Goal: Share content: Share content

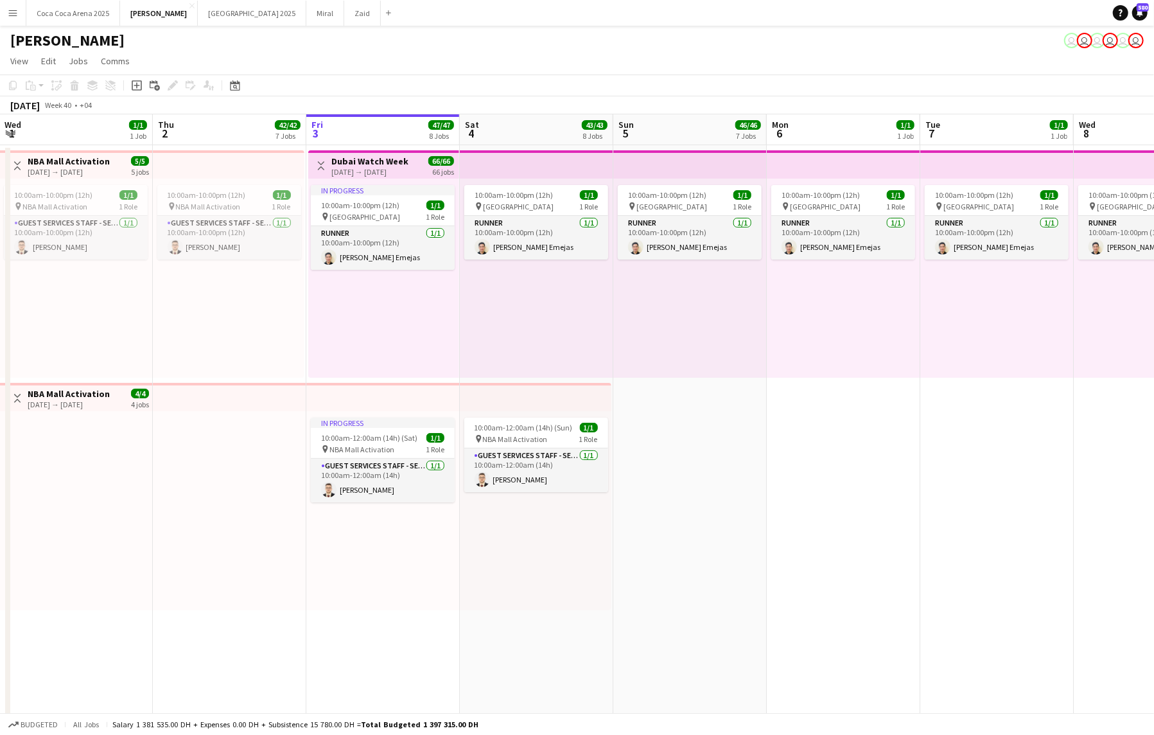
scroll to position [369, 0]
click at [20, 12] on button "Menu" at bounding box center [13, 13] width 26 height 26
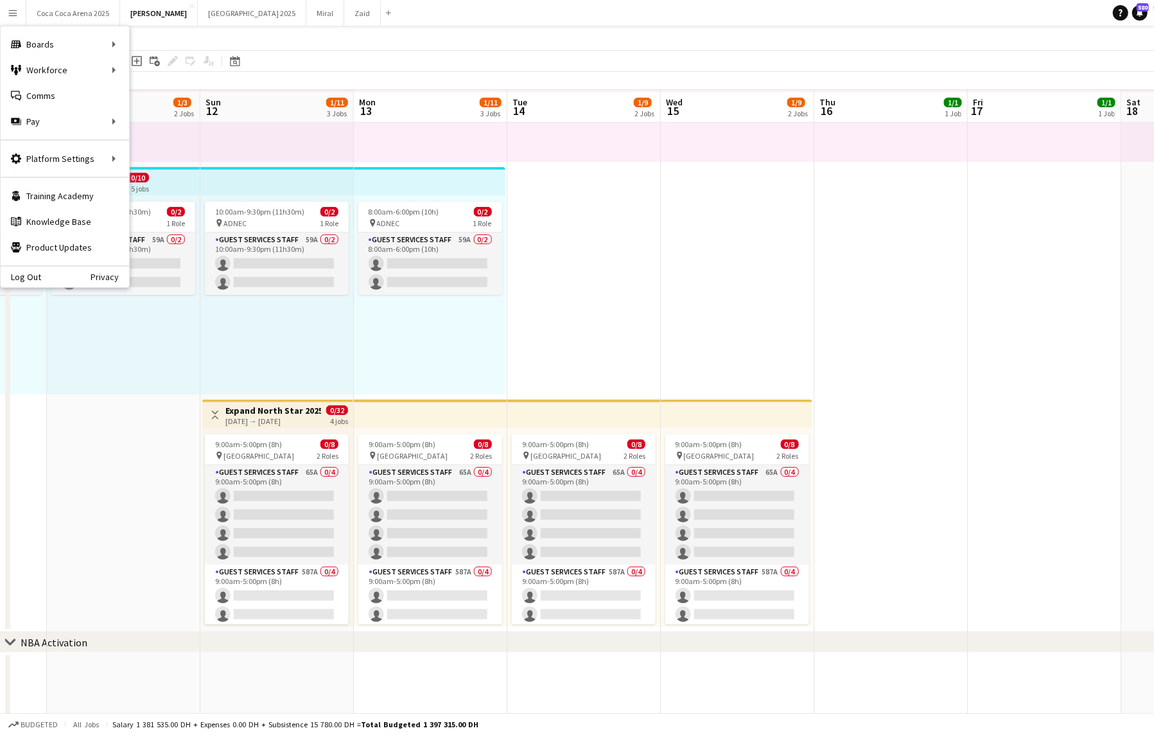
scroll to position [216, 0]
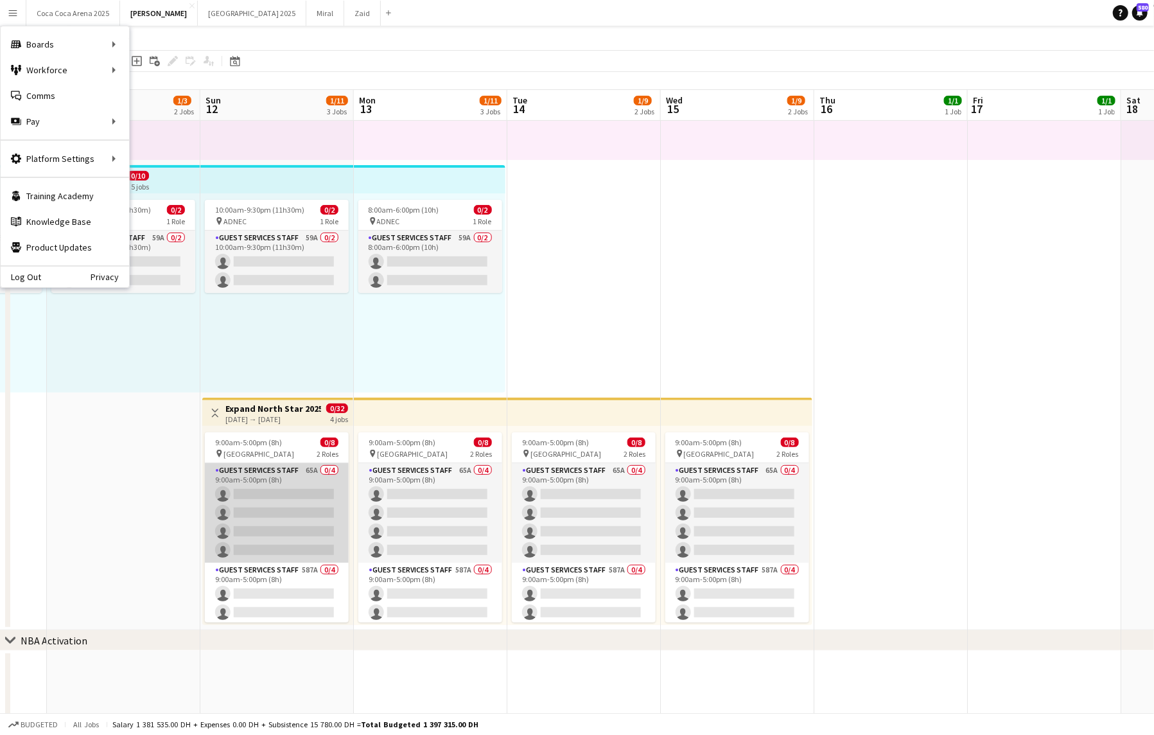
click at [263, 491] on app-card-role "Guest Services Staff 65A 0/4 9:00am-5:00pm (8h) single-neutral-actions single-n…" at bounding box center [277, 513] width 144 height 100
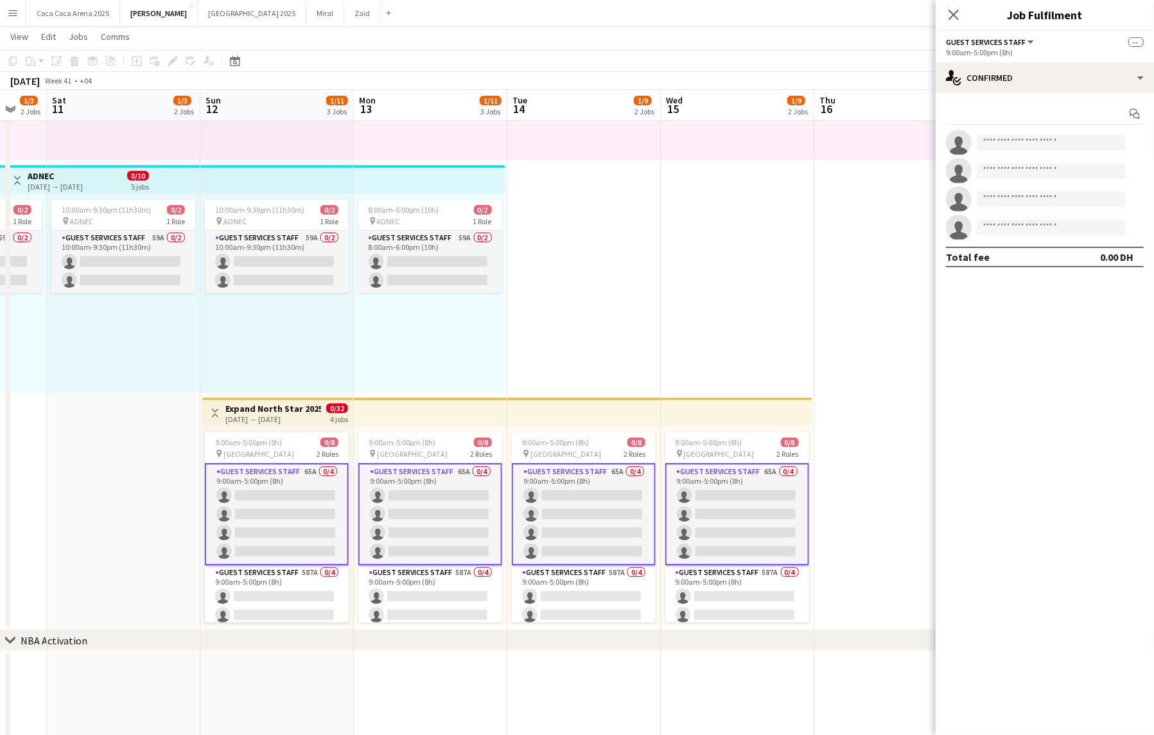
click at [270, 416] on div "[DATE] → [DATE]" at bounding box center [273, 419] width 96 height 10
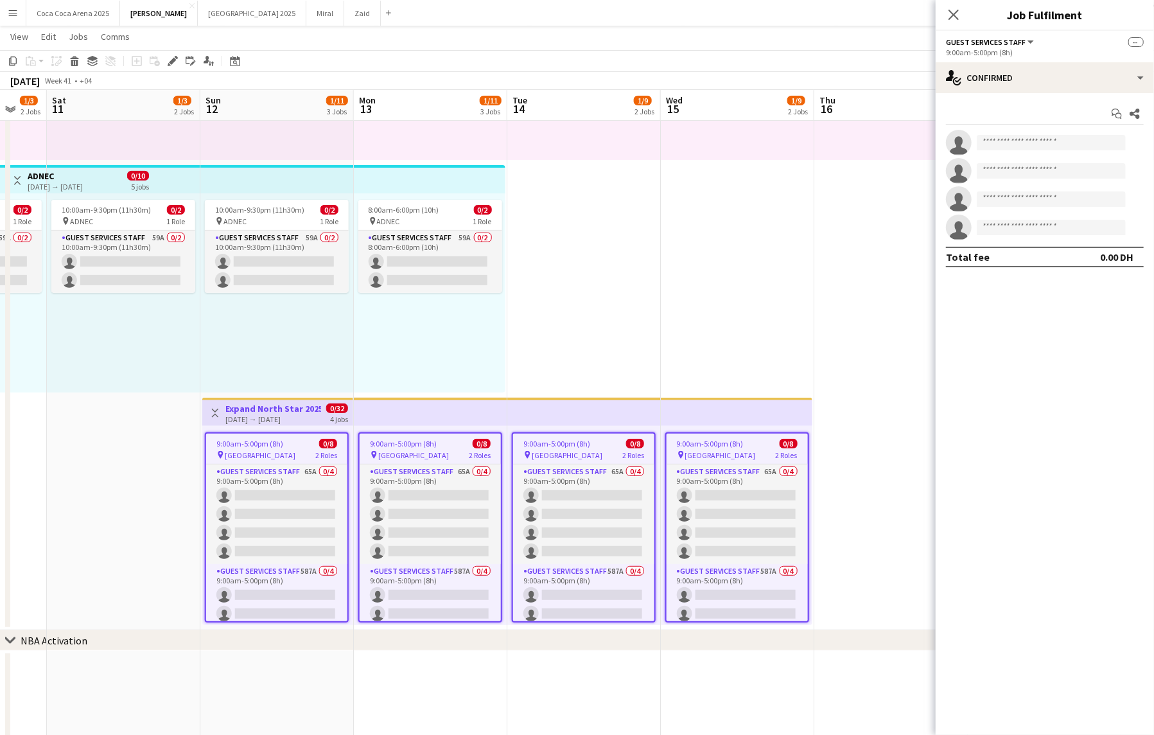
click at [269, 455] on span "[GEOGRAPHIC_DATA]" at bounding box center [260, 455] width 71 height 10
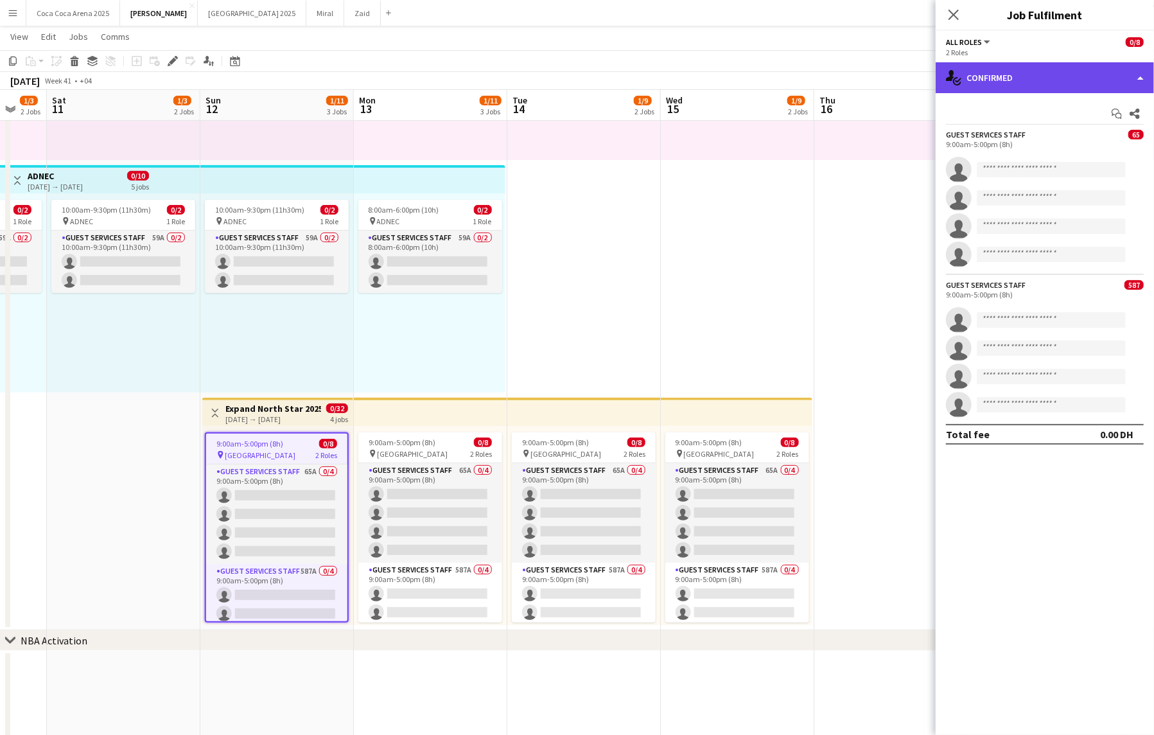
click at [1013, 84] on div "single-neutral-actions-check-2 Confirmed" at bounding box center [1045, 77] width 218 height 31
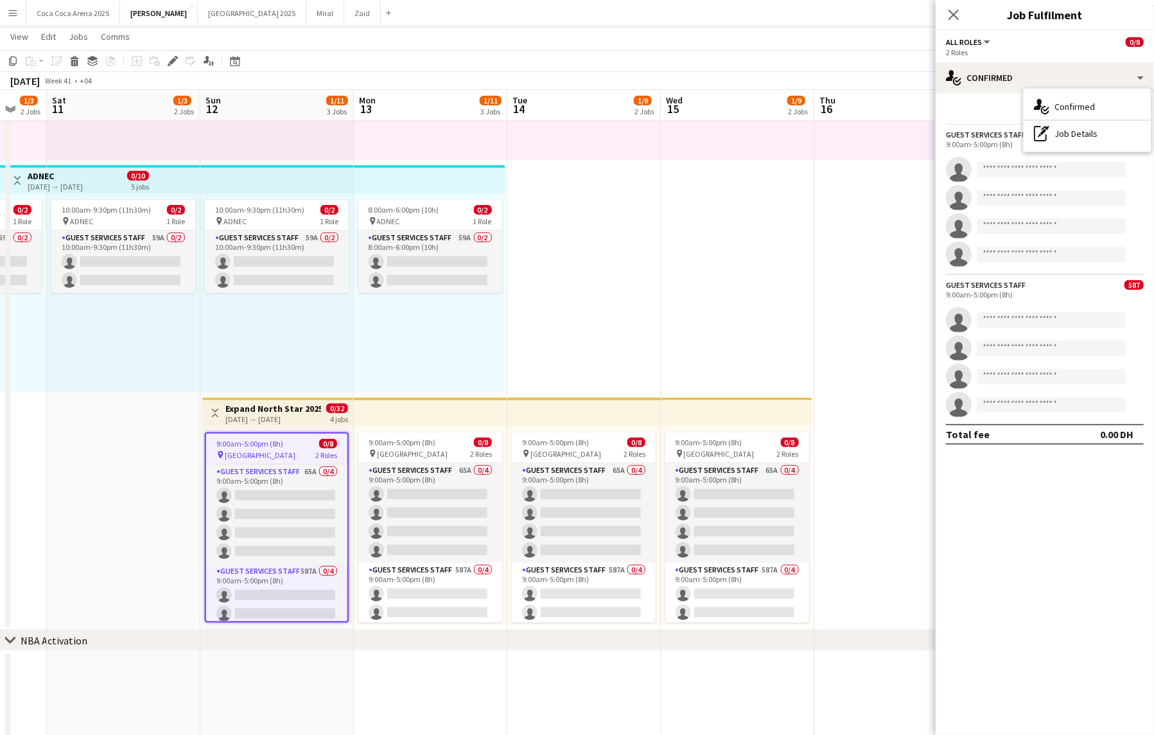
click at [984, 134] on div "Guest Services Staff" at bounding box center [986, 135] width 80 height 10
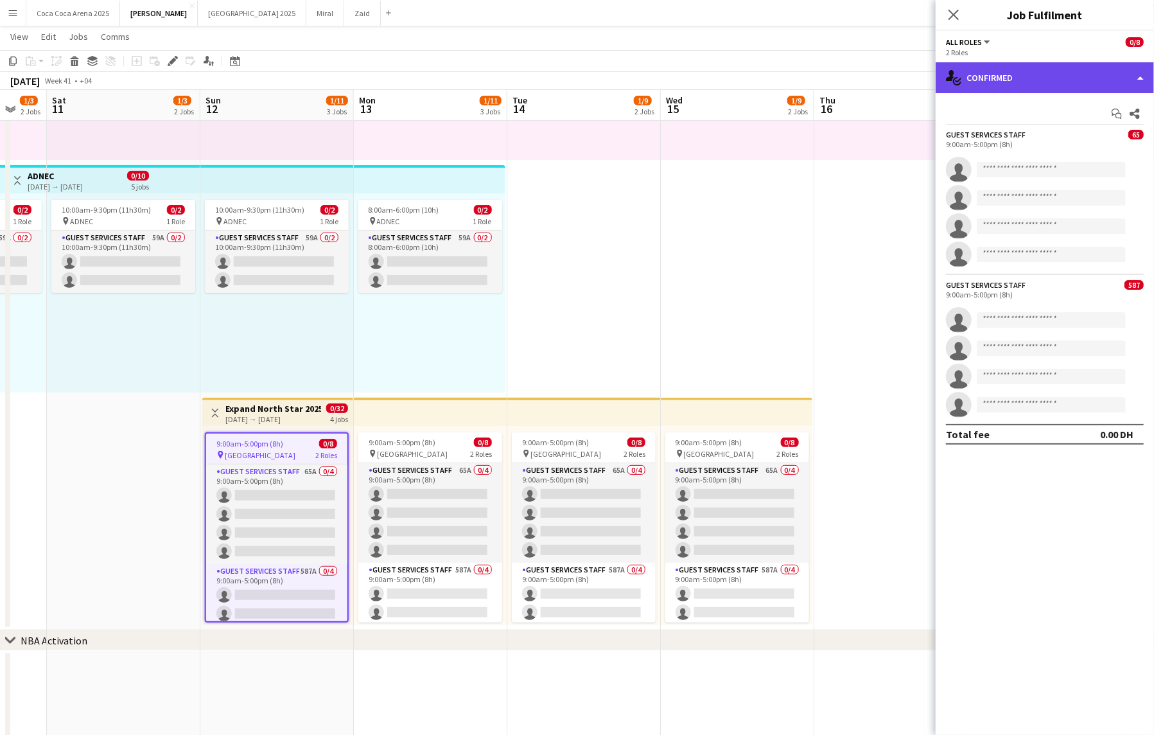
click at [991, 68] on div "single-neutral-actions-check-2 Confirmed" at bounding box center [1045, 77] width 218 height 31
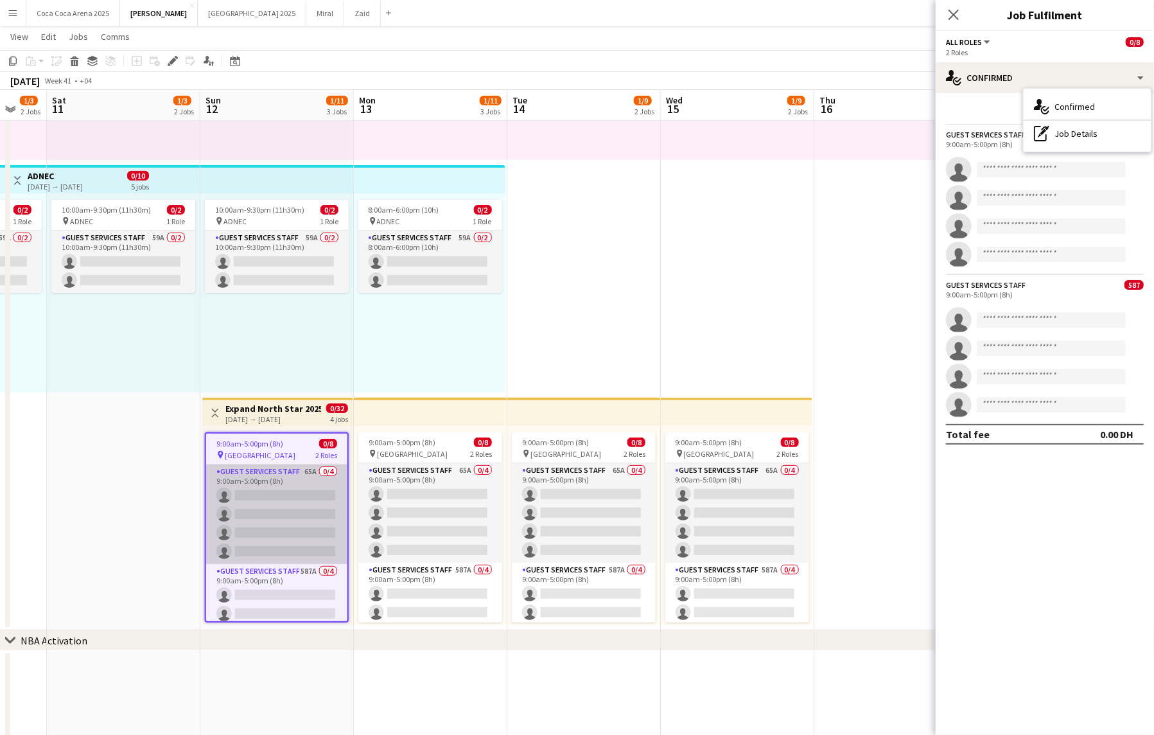
click at [346, 528] on app-card-role "Guest Services Staff 65A 0/4 9:00am-5:00pm (8h) single-neutral-actions single-n…" at bounding box center [276, 514] width 141 height 100
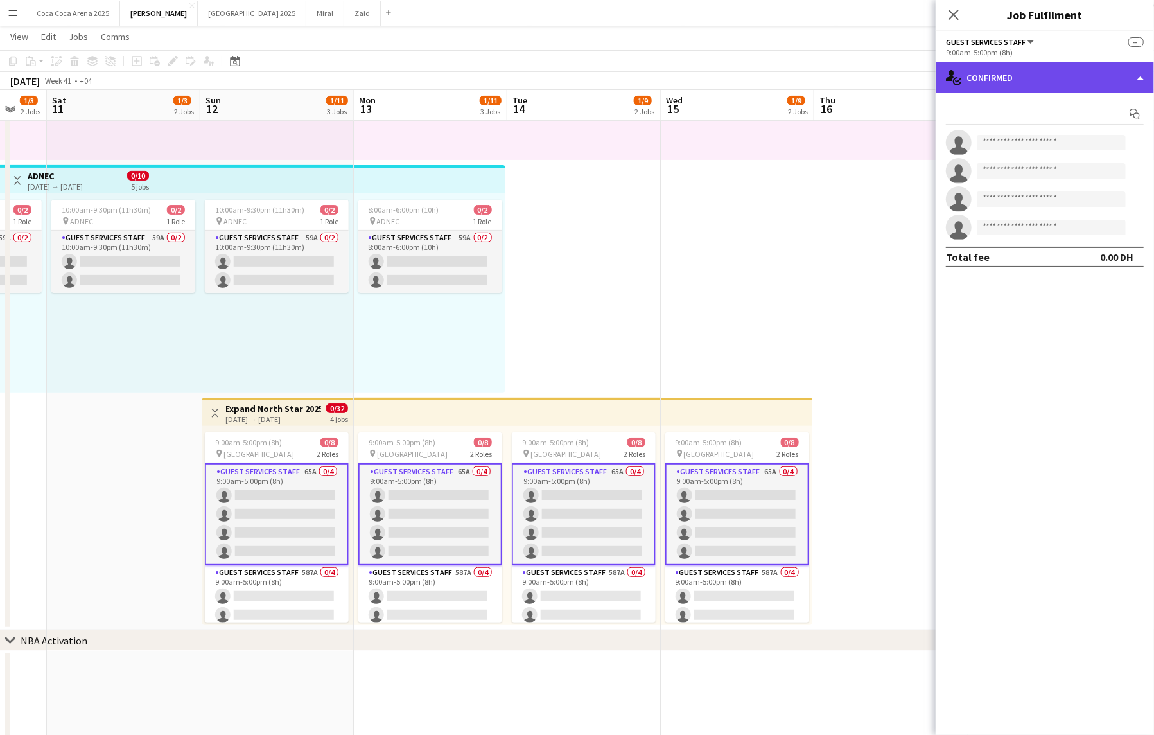
click at [1016, 78] on div "single-neutral-actions-check-2 Confirmed" at bounding box center [1045, 77] width 218 height 31
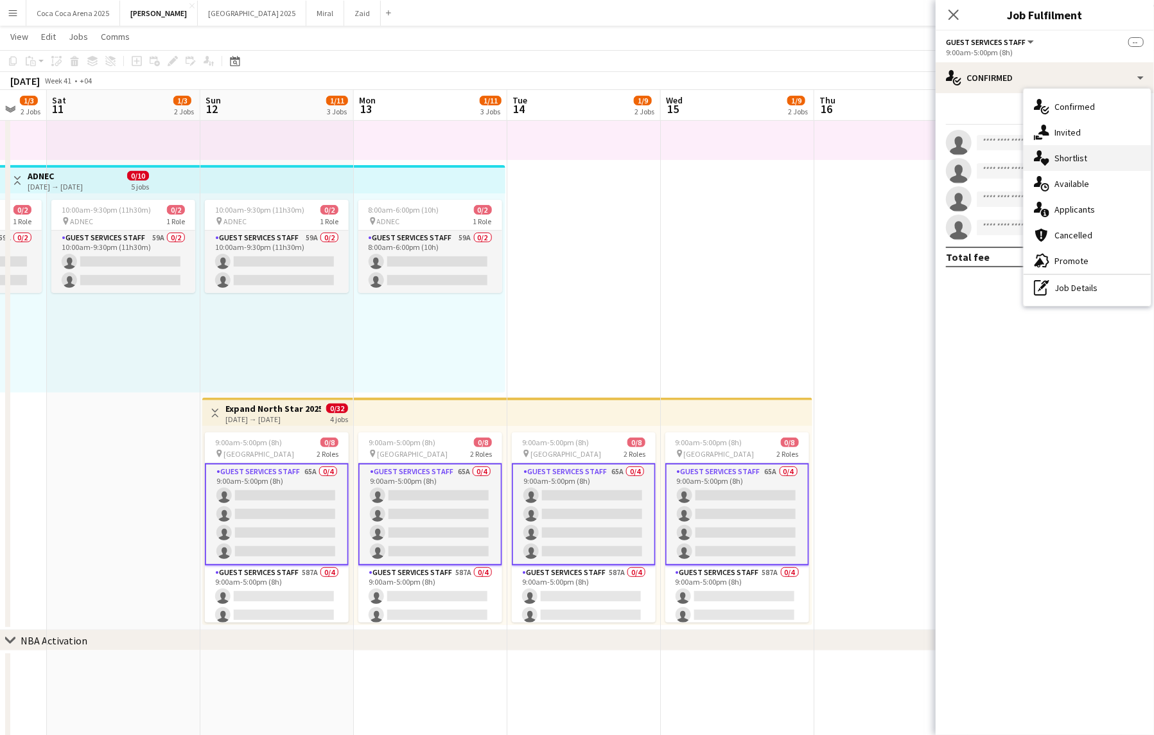
click at [1072, 158] on span "Shortlist" at bounding box center [1071, 158] width 33 height 12
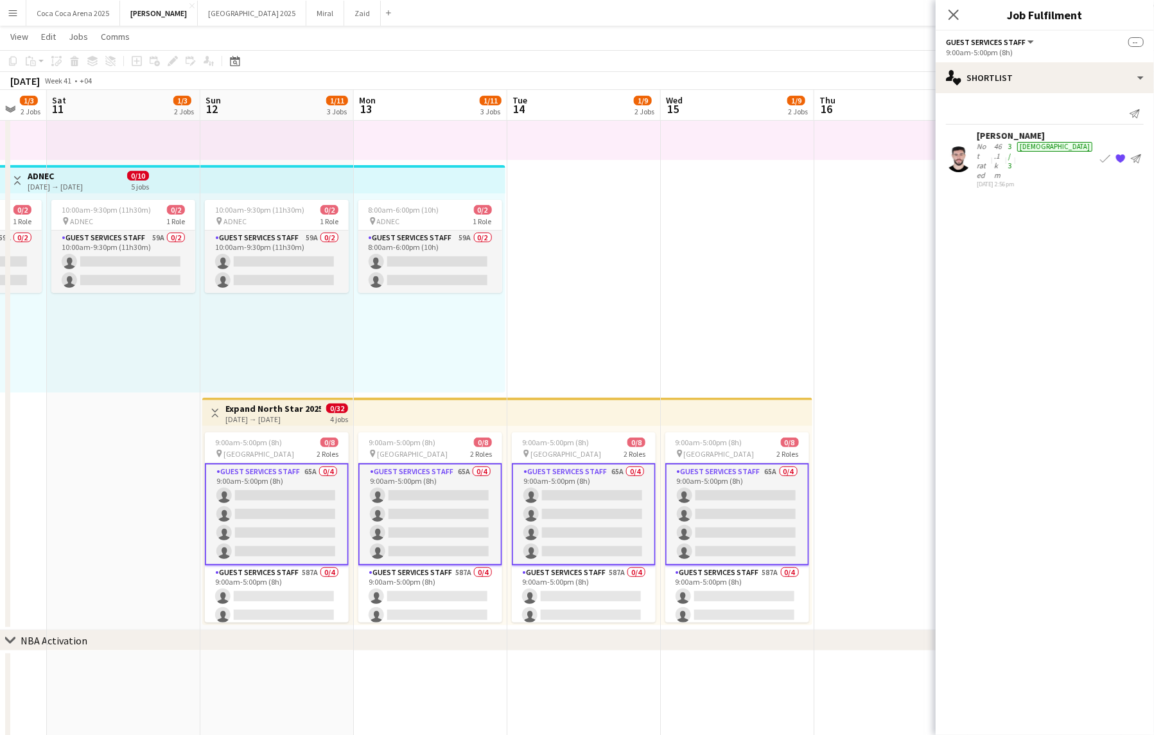
click at [291, 521] on app-card-role "Guest Services Staff 65A 0/4 9:00am-5:00pm (8h) single-neutral-actions single-n…" at bounding box center [277, 514] width 144 height 102
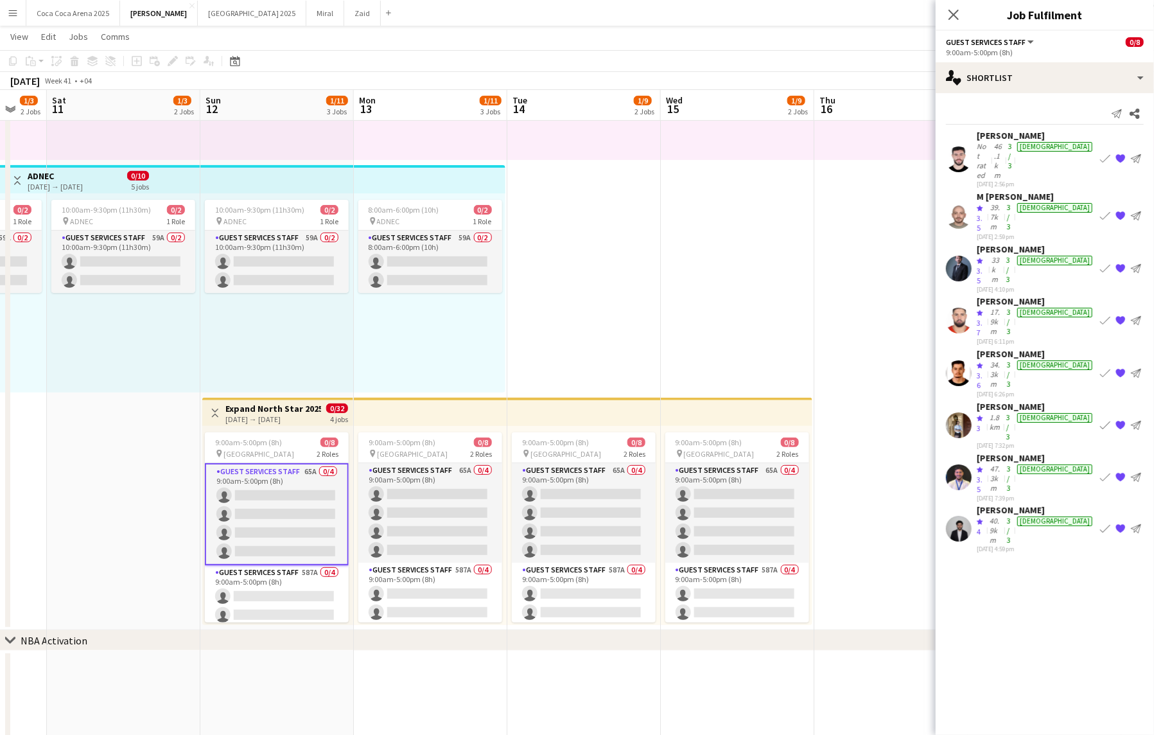
click at [243, 421] on div "[DATE] → [DATE]" at bounding box center [273, 419] width 96 height 10
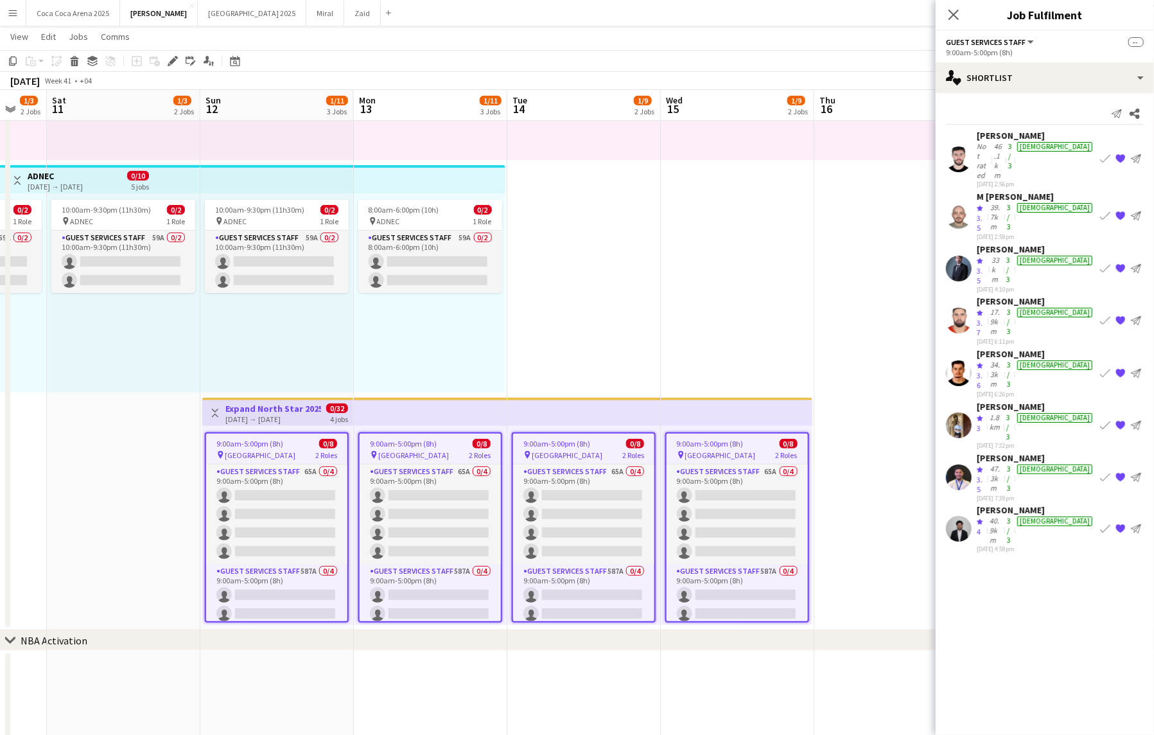
click at [267, 459] on span "[GEOGRAPHIC_DATA]" at bounding box center [260, 455] width 71 height 10
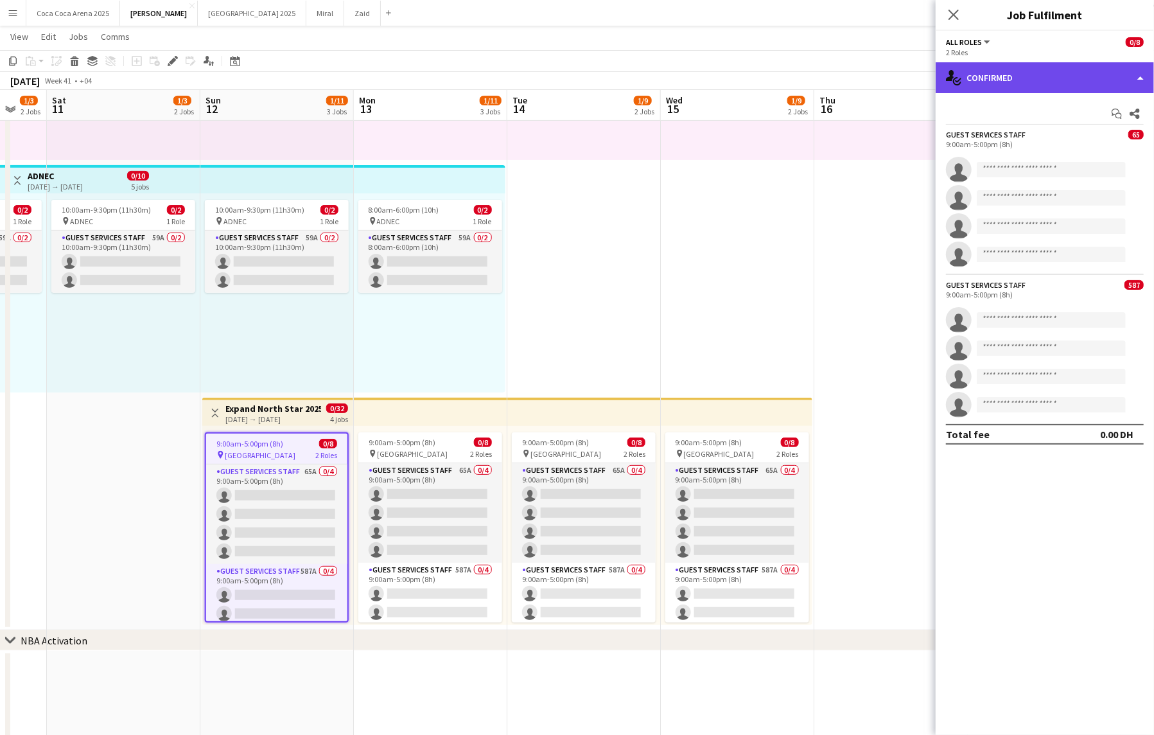
click at [1138, 64] on div "single-neutral-actions-check-2 Confirmed" at bounding box center [1045, 77] width 218 height 31
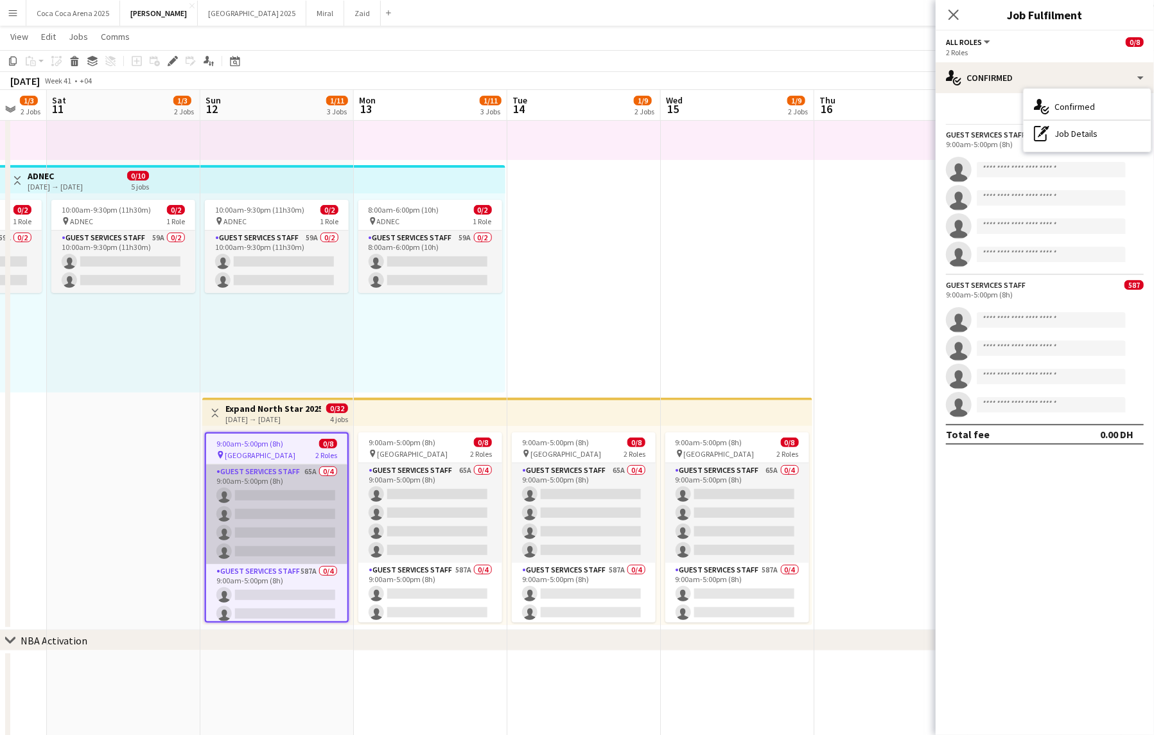
click at [294, 516] on app-card-role "Guest Services Staff 65A 0/4 9:00am-5:00pm (8h) single-neutral-actions single-n…" at bounding box center [276, 514] width 141 height 100
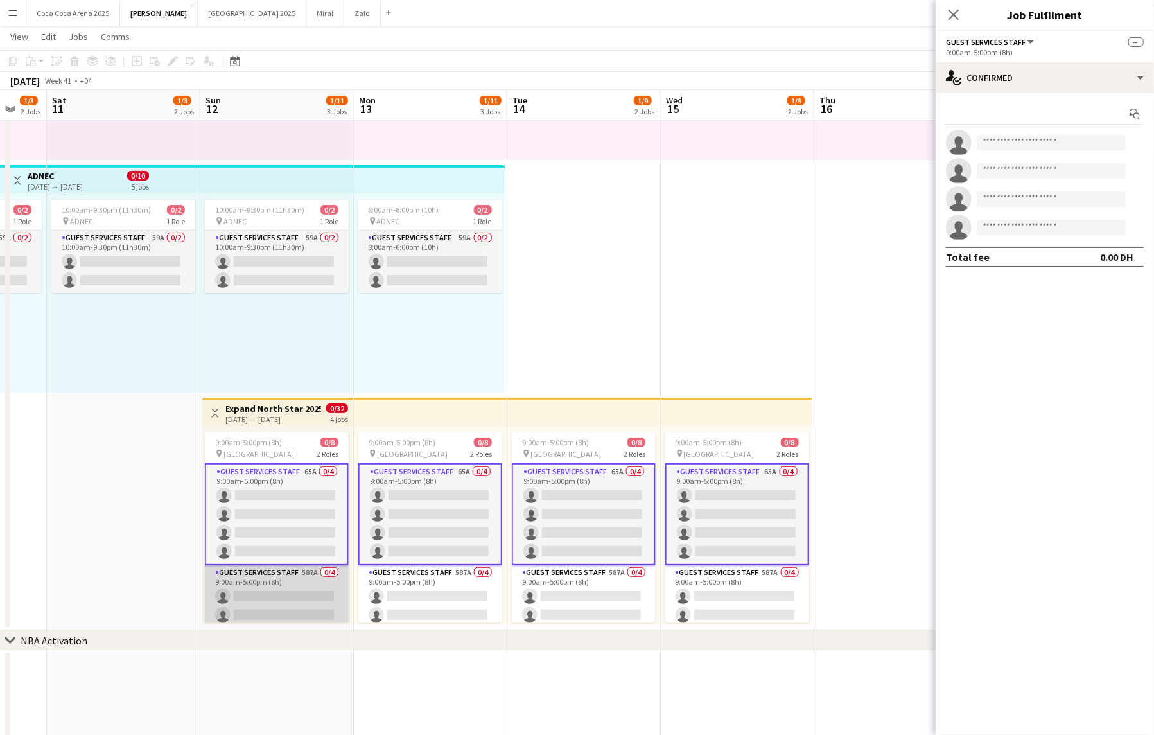
click at [279, 595] on app-card-role "Guest Services Staff 587A 0/4 9:00am-5:00pm (8h) single-neutral-actions single-…" at bounding box center [277, 615] width 144 height 100
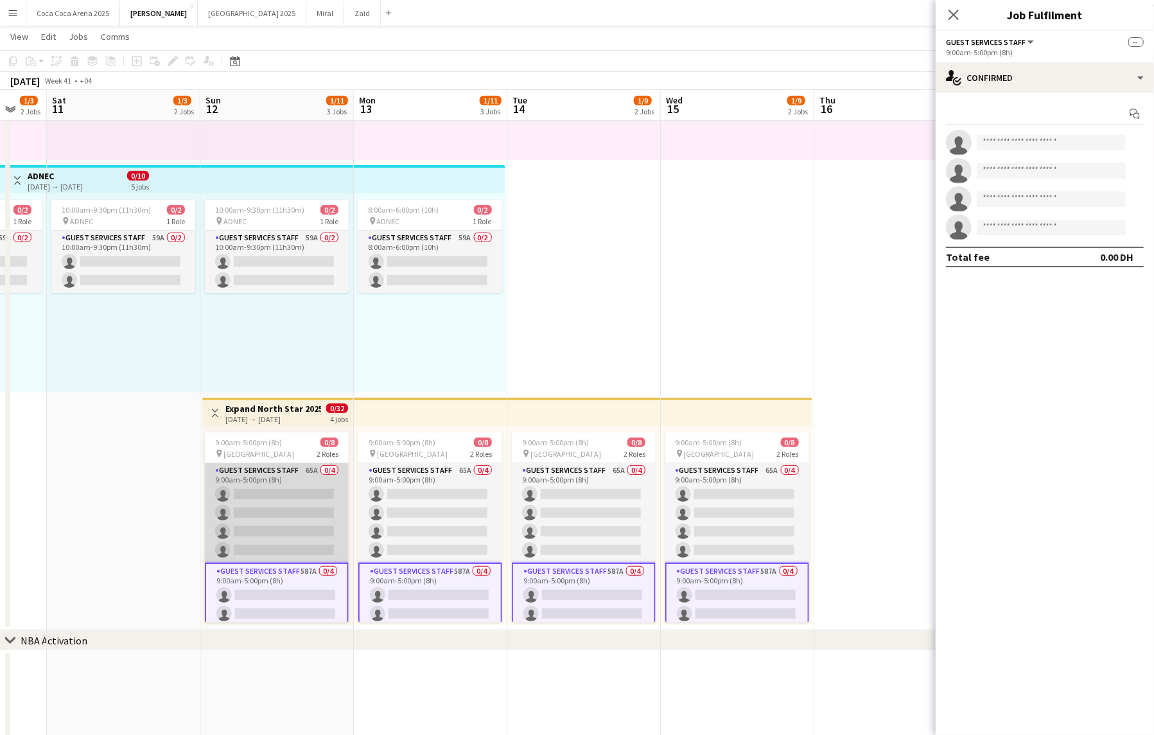
click at [279, 506] on app-card-role "Guest Services Staff 65A 0/4 9:00am-5:00pm (8h) single-neutral-actions single-n…" at bounding box center [277, 513] width 144 height 100
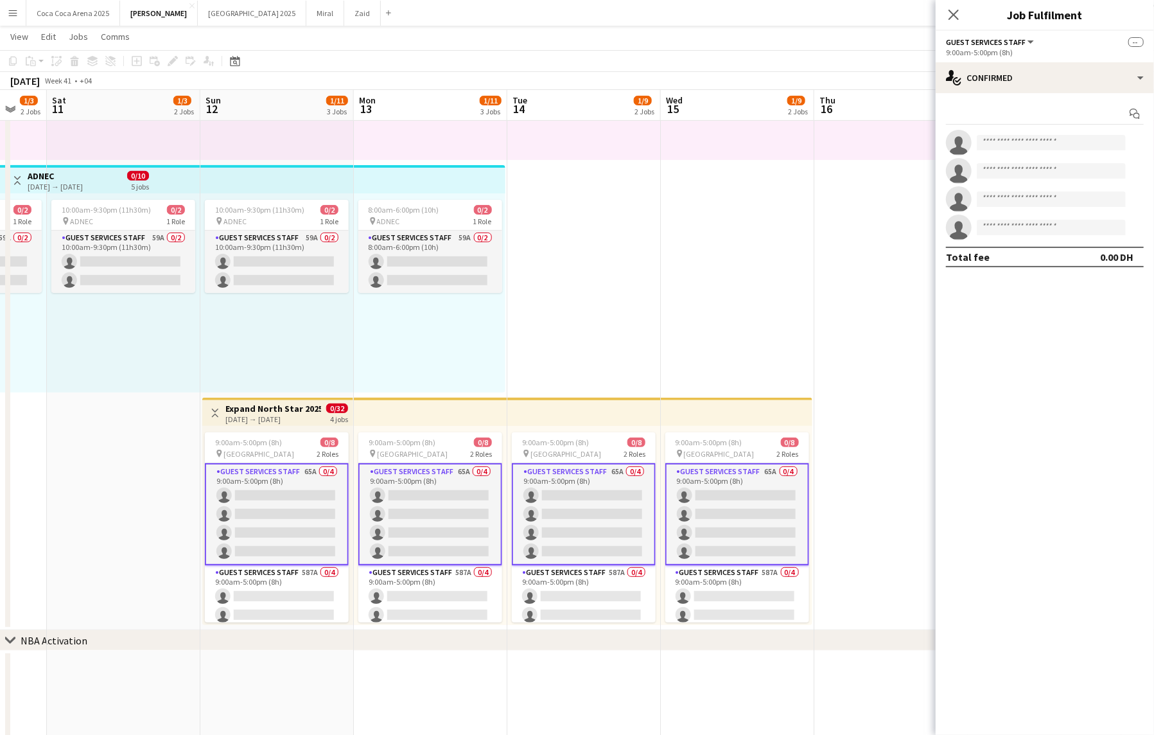
click at [282, 489] on app-card-role "Guest Services Staff 65A 0/4 9:00am-5:00pm (8h) single-neutral-actions single-n…" at bounding box center [277, 514] width 144 height 102
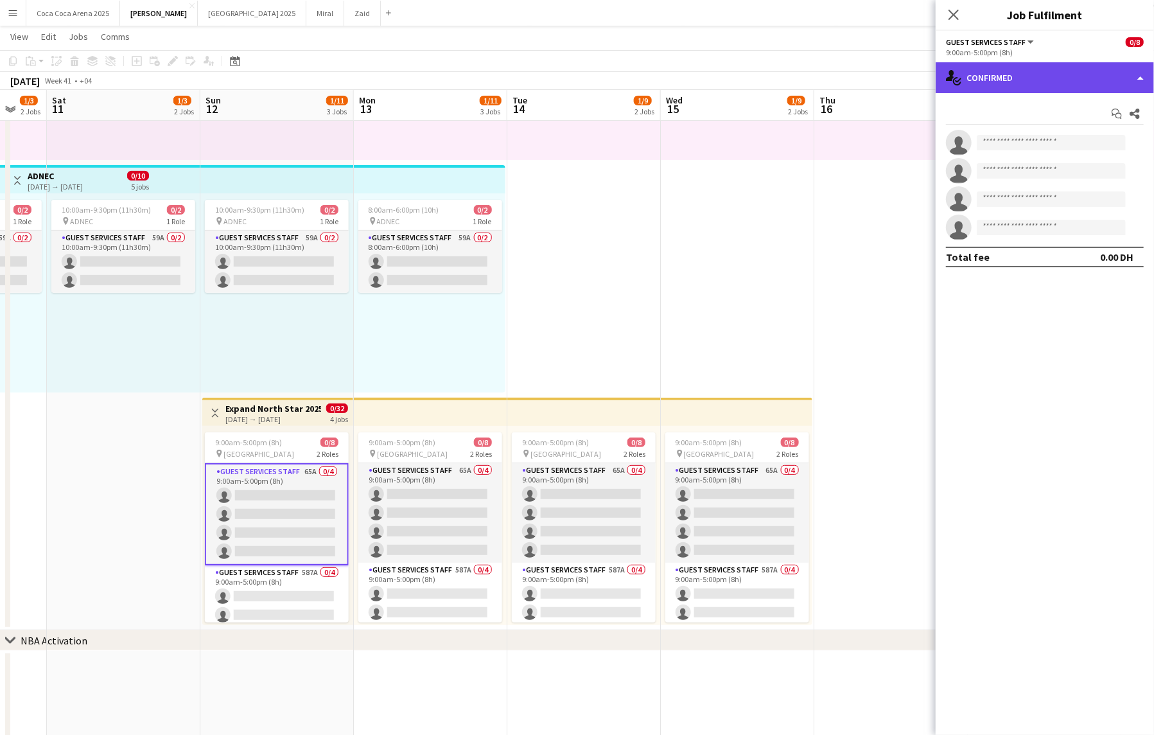
click at [1014, 87] on div "single-neutral-actions-check-2 Confirmed" at bounding box center [1045, 77] width 218 height 31
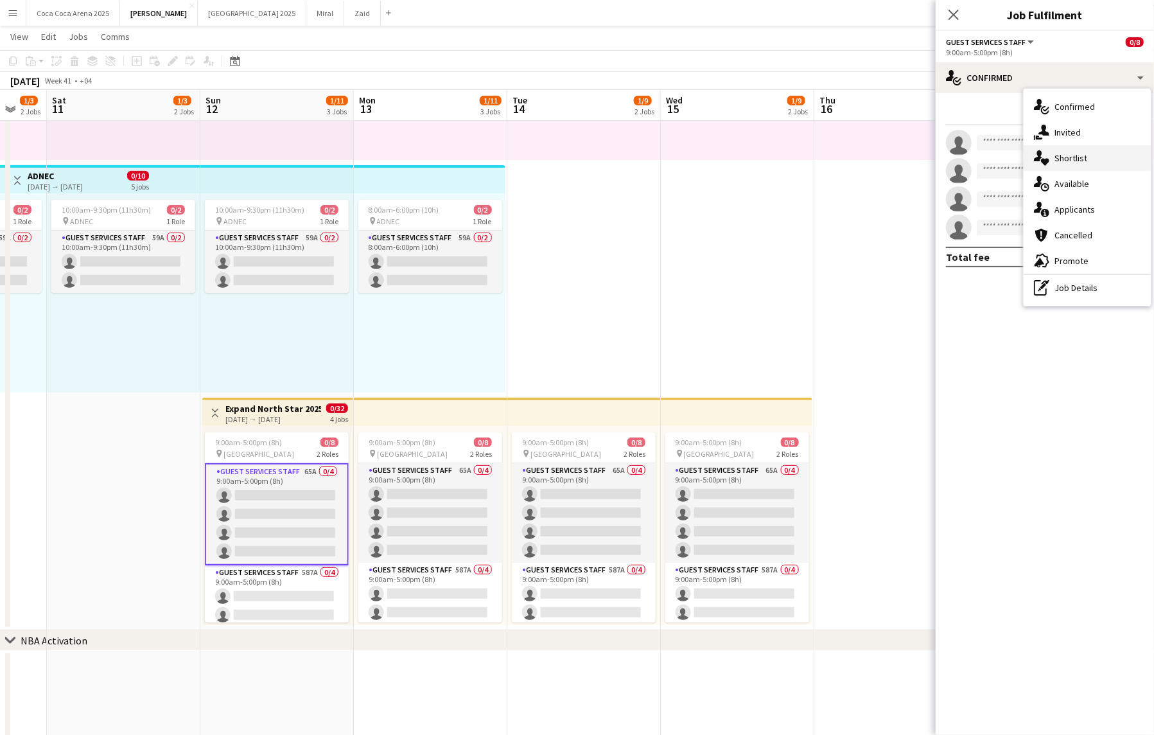
click at [1064, 163] on span "Shortlist" at bounding box center [1071, 158] width 33 height 12
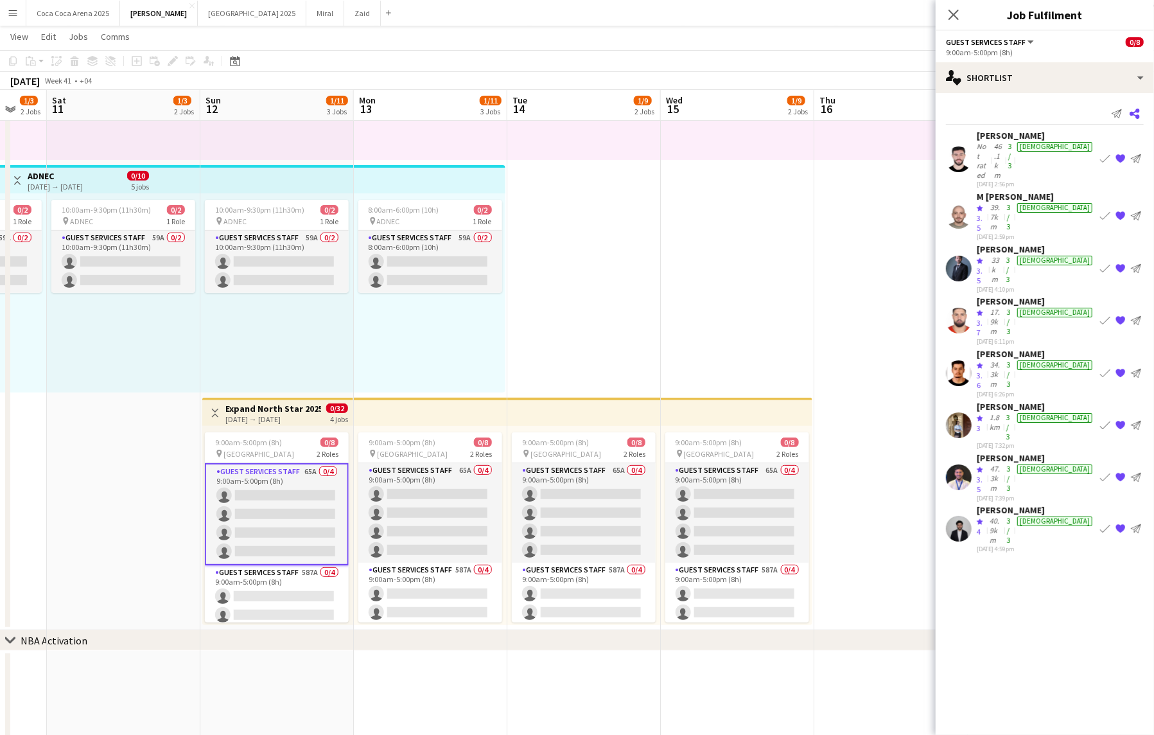
click at [1130, 118] on icon "Share" at bounding box center [1135, 114] width 10 height 10
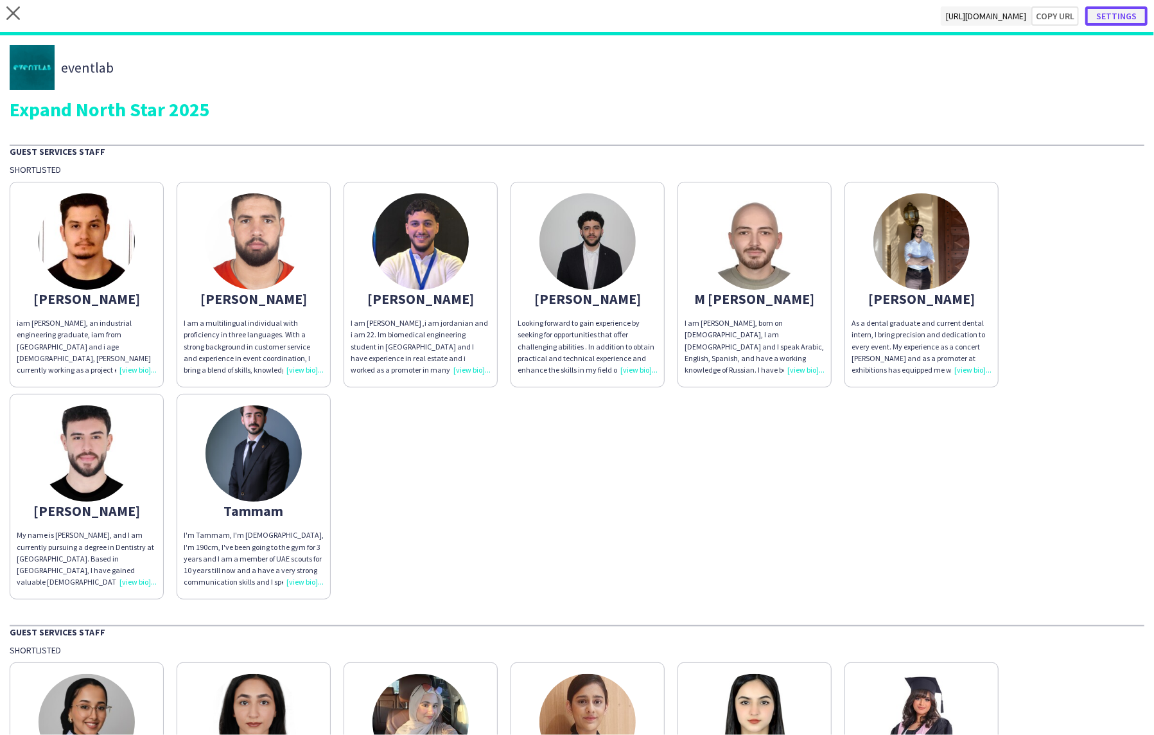
click at [1132, 17] on button "Settings" at bounding box center [1117, 15] width 62 height 19
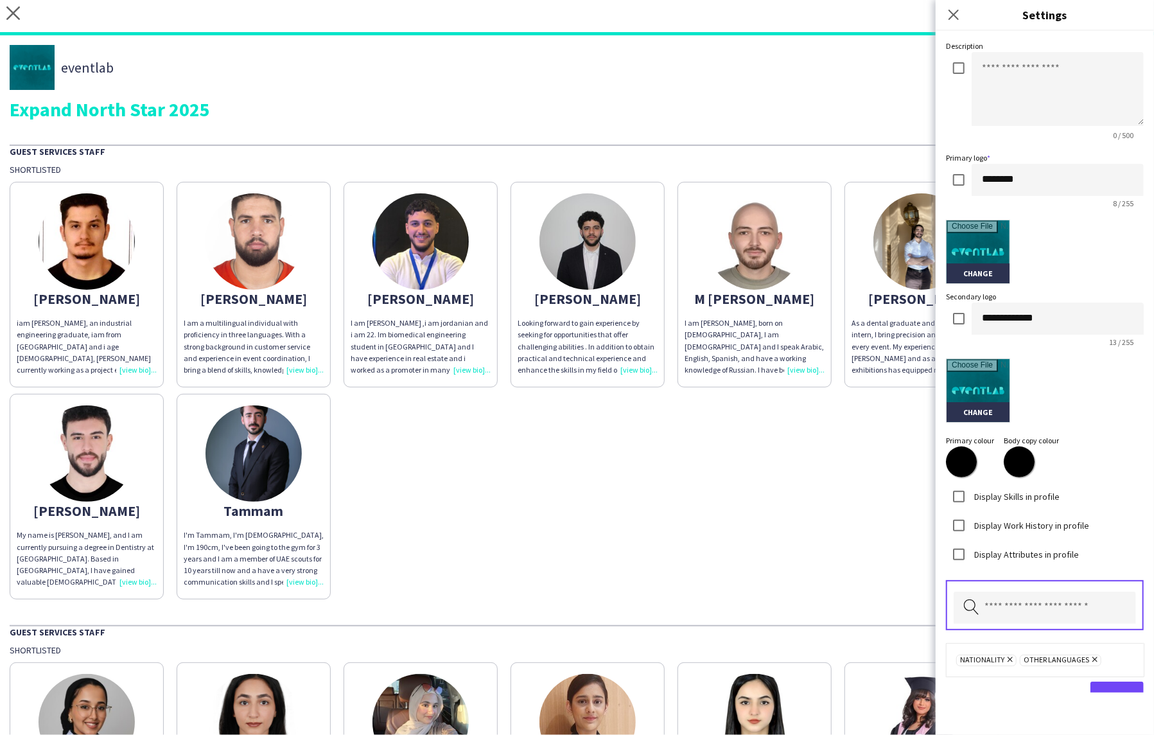
scroll to position [152, 0]
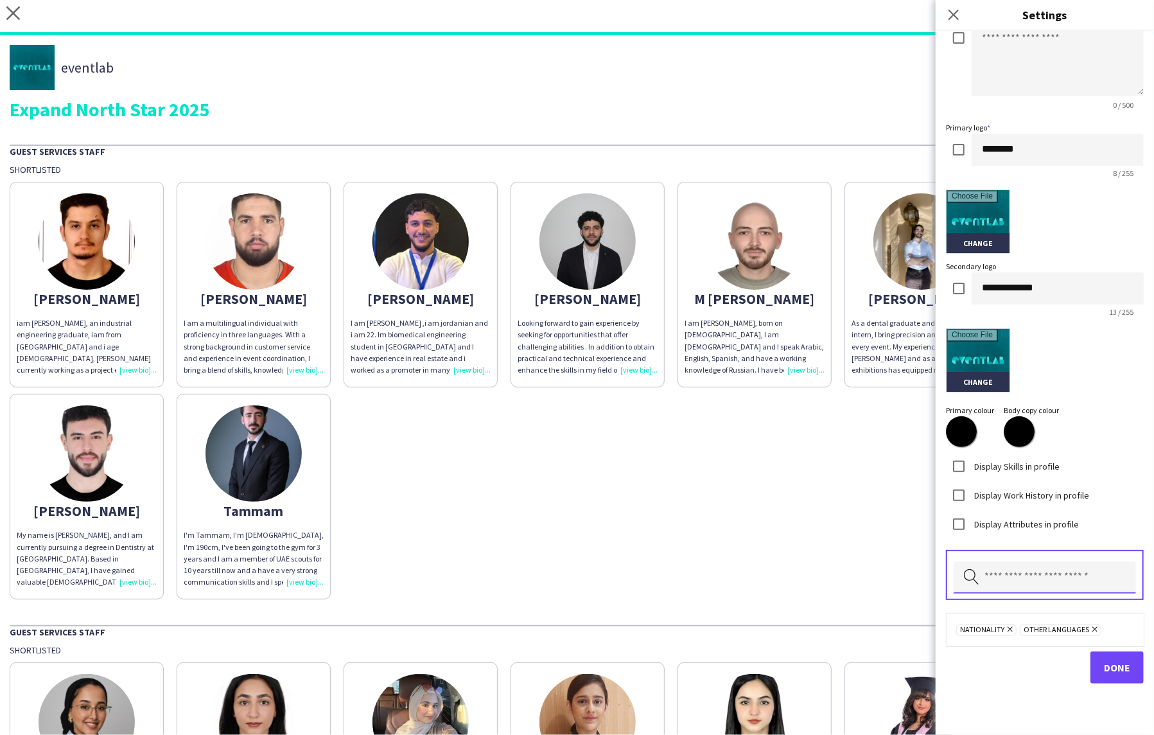
click at [1000, 574] on input "text" at bounding box center [1045, 577] width 182 height 32
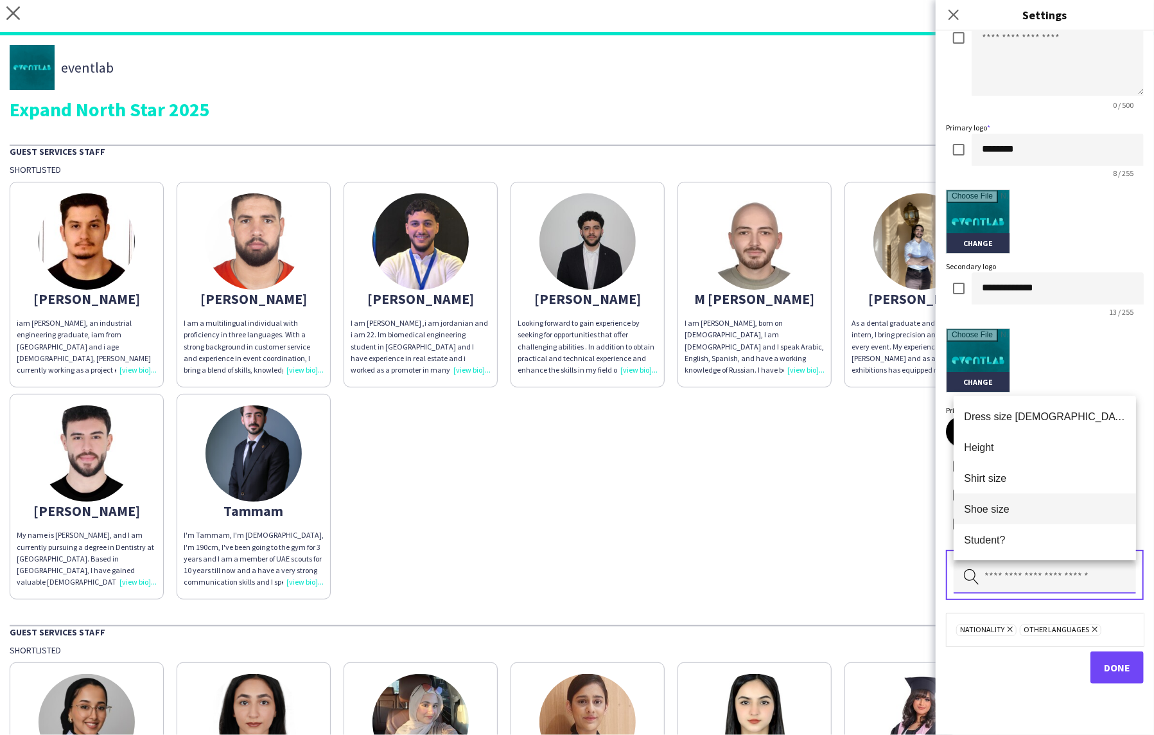
scroll to position [11, 0]
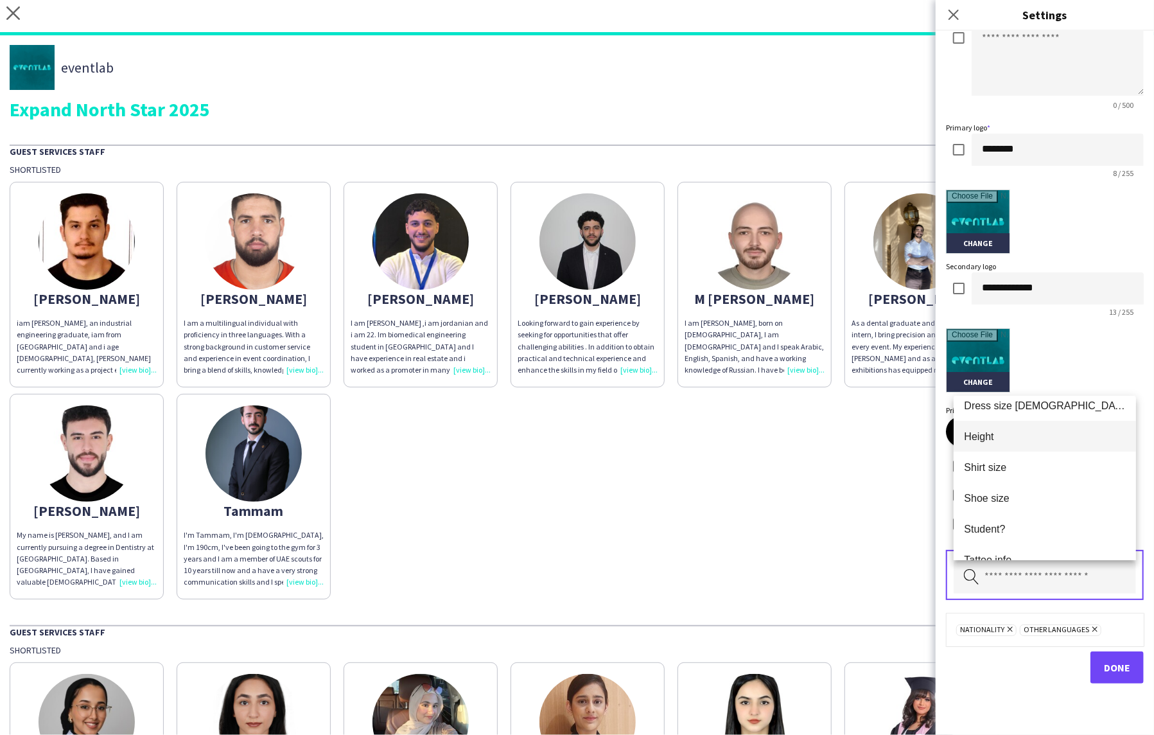
click at [996, 437] on span "Height" at bounding box center [1045, 436] width 162 height 12
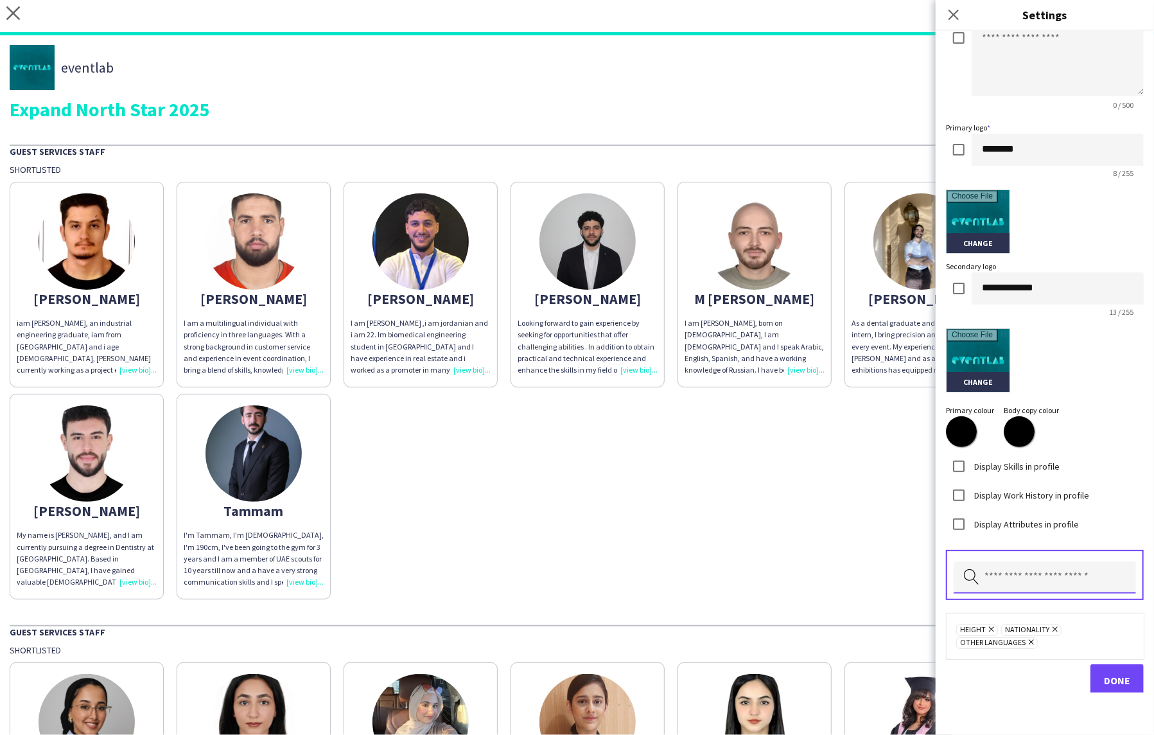
click at [1027, 571] on input "text" at bounding box center [1045, 577] width 182 height 32
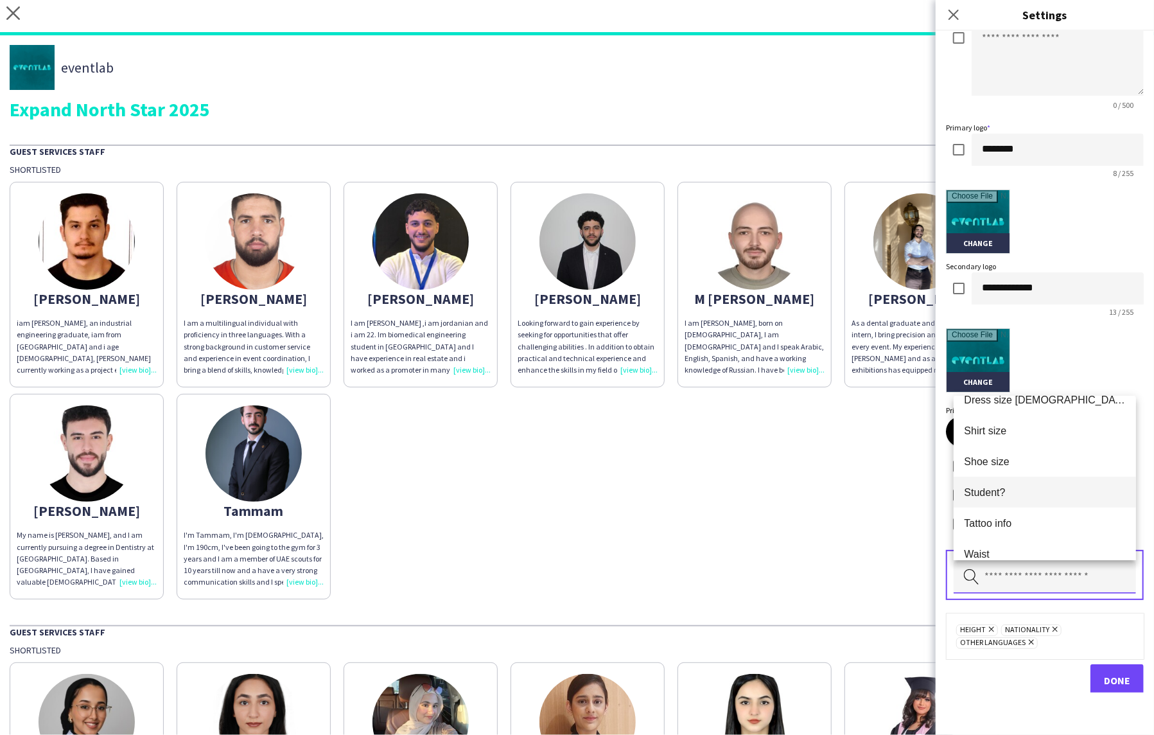
scroll to position [0, 0]
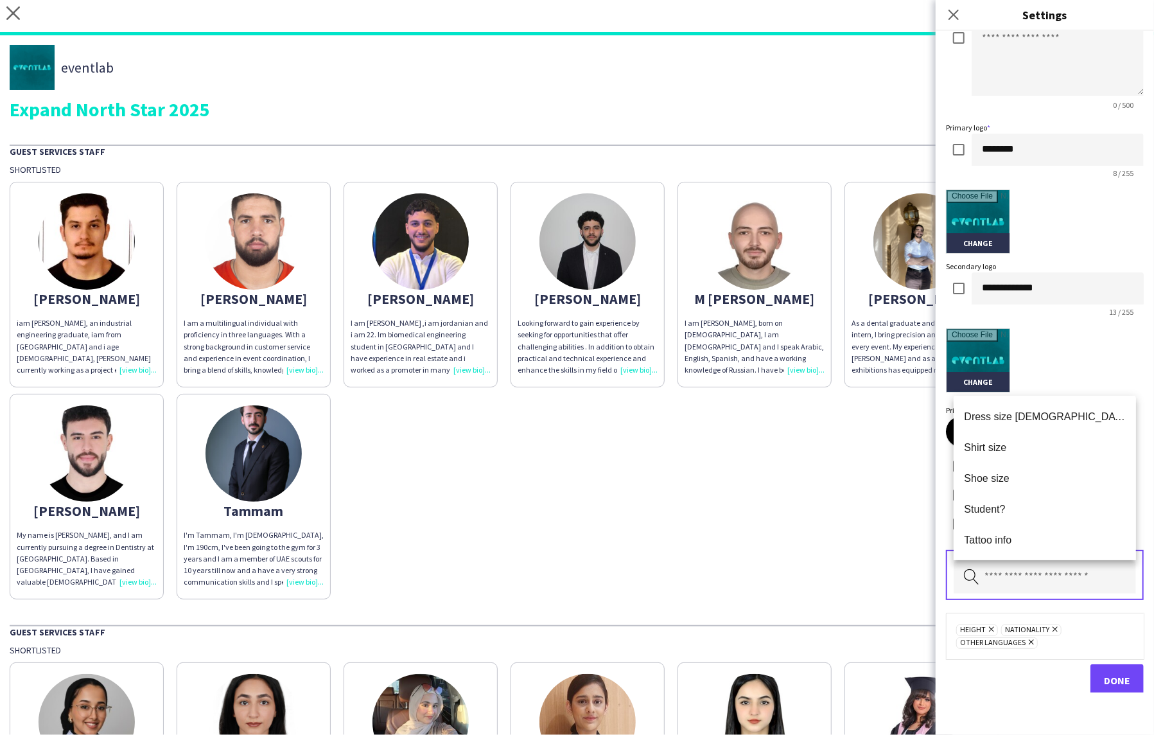
click at [770, 442] on div "[PERSON_NAME] iam [PERSON_NAME], an industrial engineering graduate, iam from […" at bounding box center [577, 387] width 1135 height 424
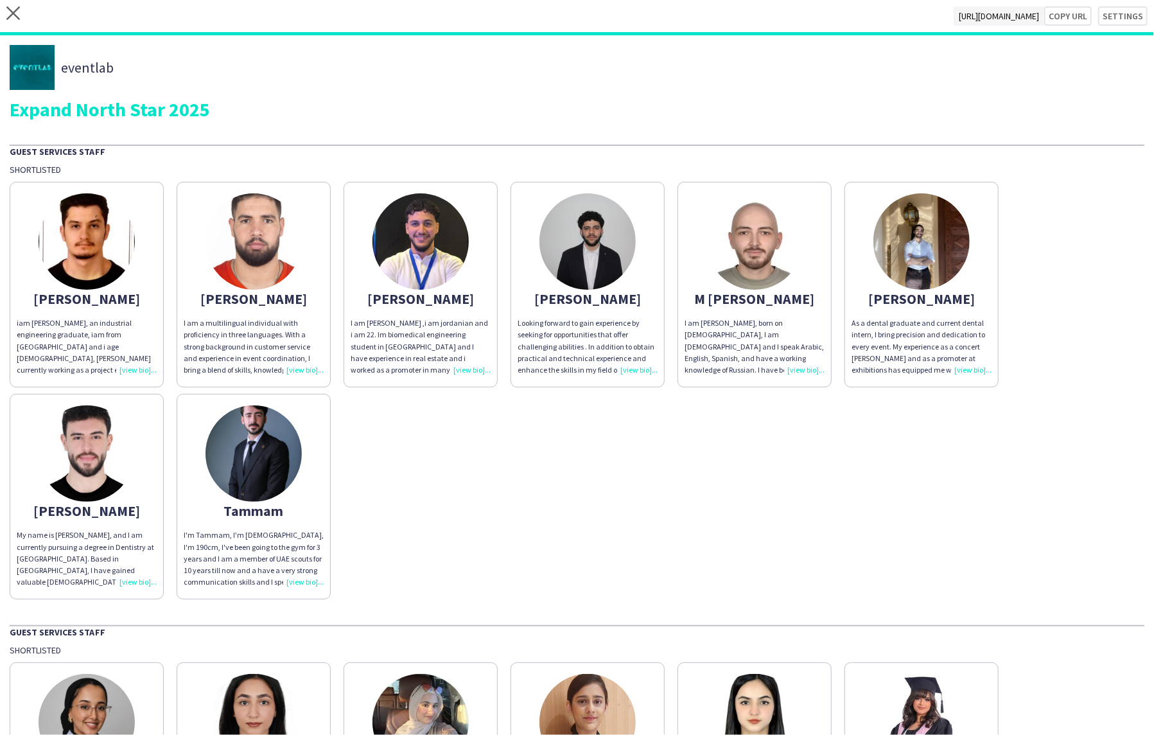
click at [297, 574] on div "I'm Tammam, I'm [DEMOGRAPHIC_DATA], I'm 190cm, I've been going to the gym for 3…" at bounding box center [254, 558] width 140 height 58
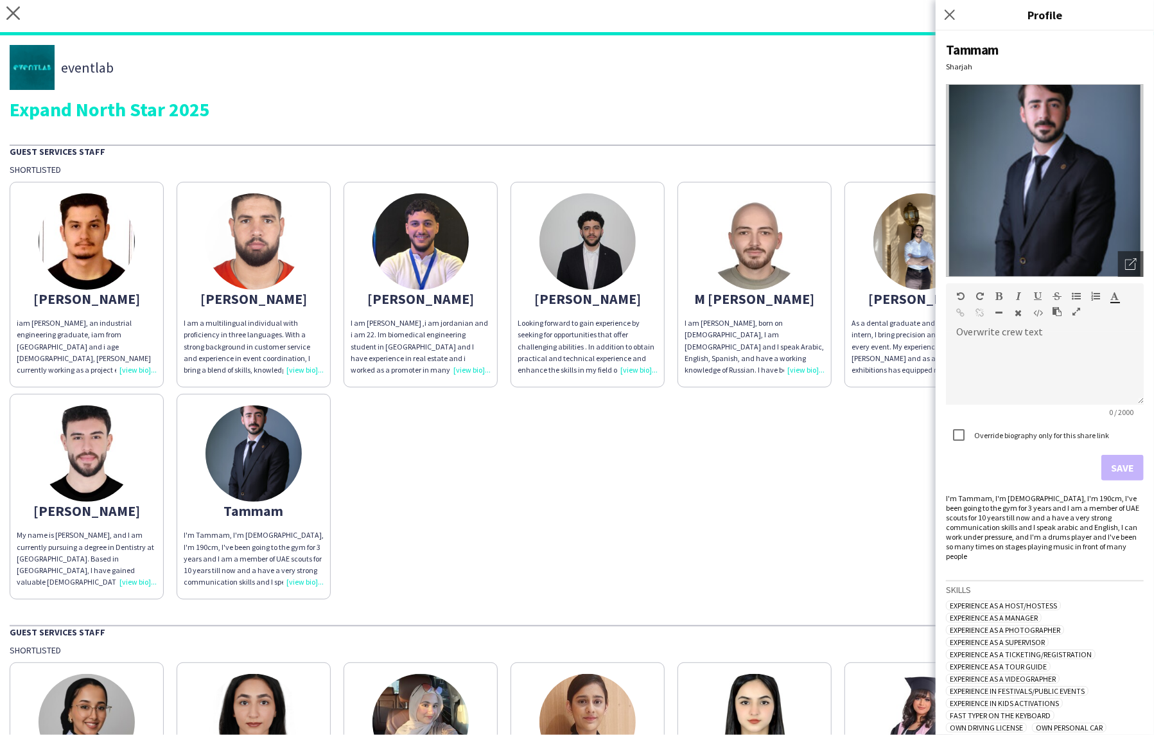
scroll to position [105, 0]
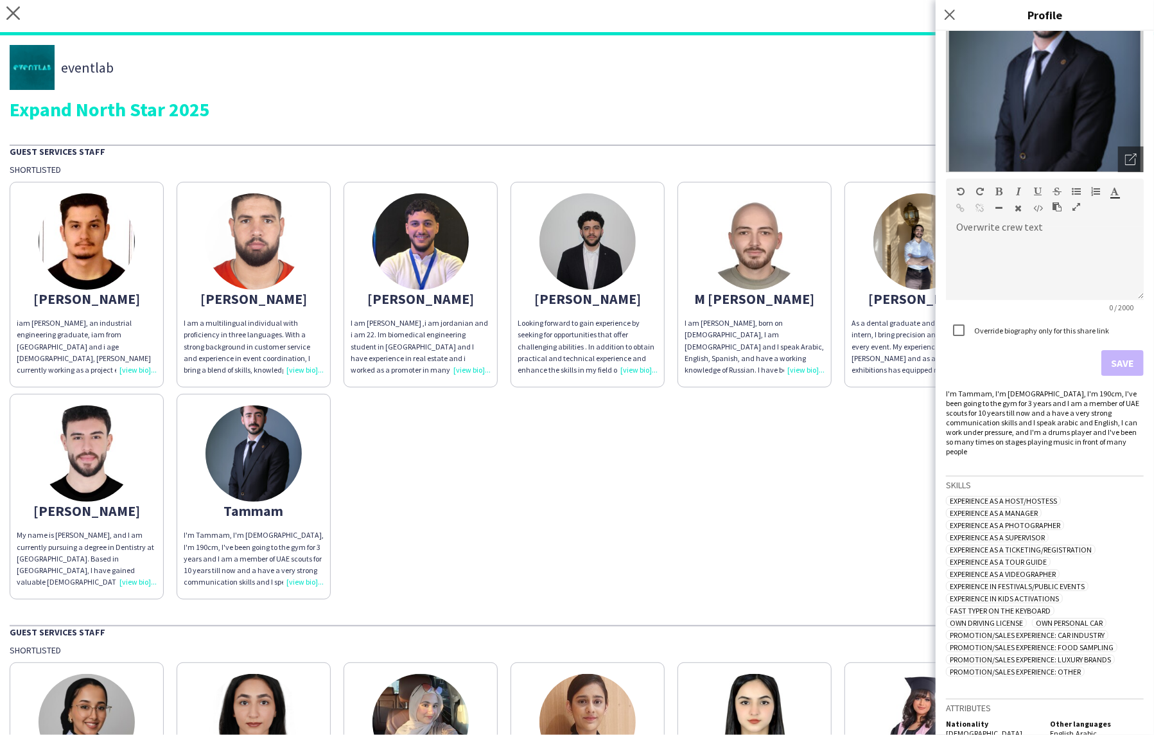
click at [147, 370] on div "iam [PERSON_NAME], an industrial engineering graduate, iam from [GEOGRAPHIC_DAT…" at bounding box center [87, 346] width 140 height 58
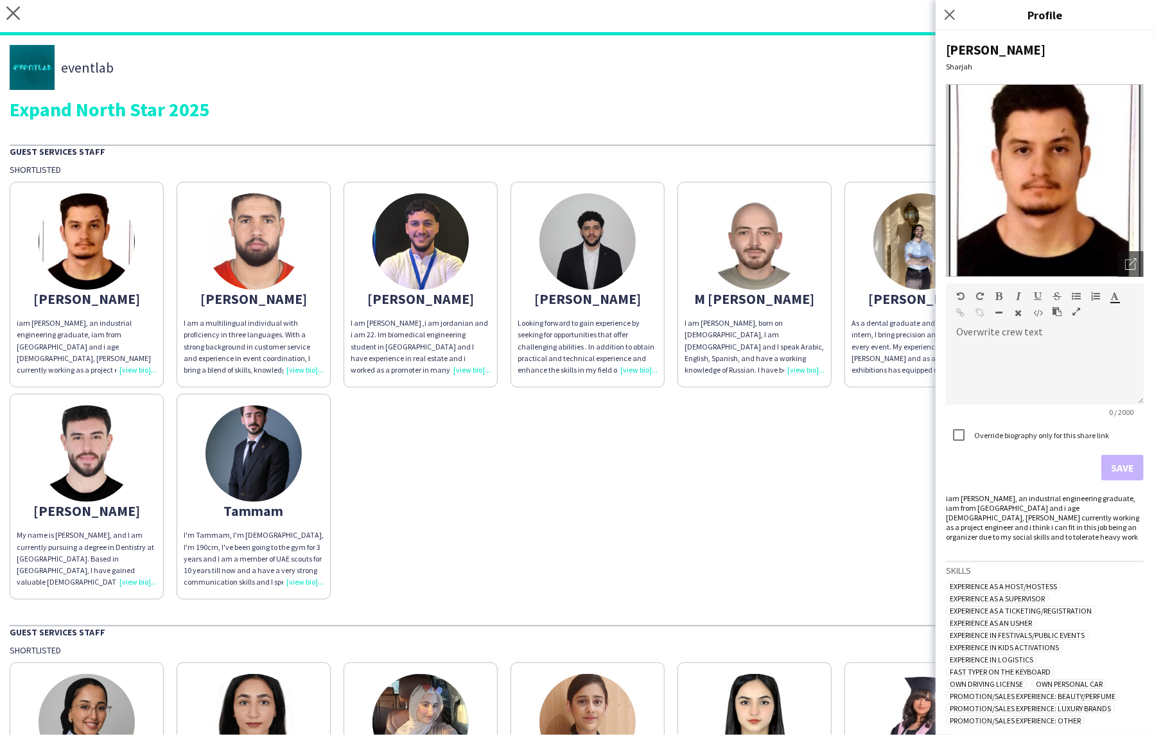
click at [459, 491] on div "[PERSON_NAME] iam [PERSON_NAME], an industrial engineering graduate, iam from […" at bounding box center [577, 387] width 1135 height 424
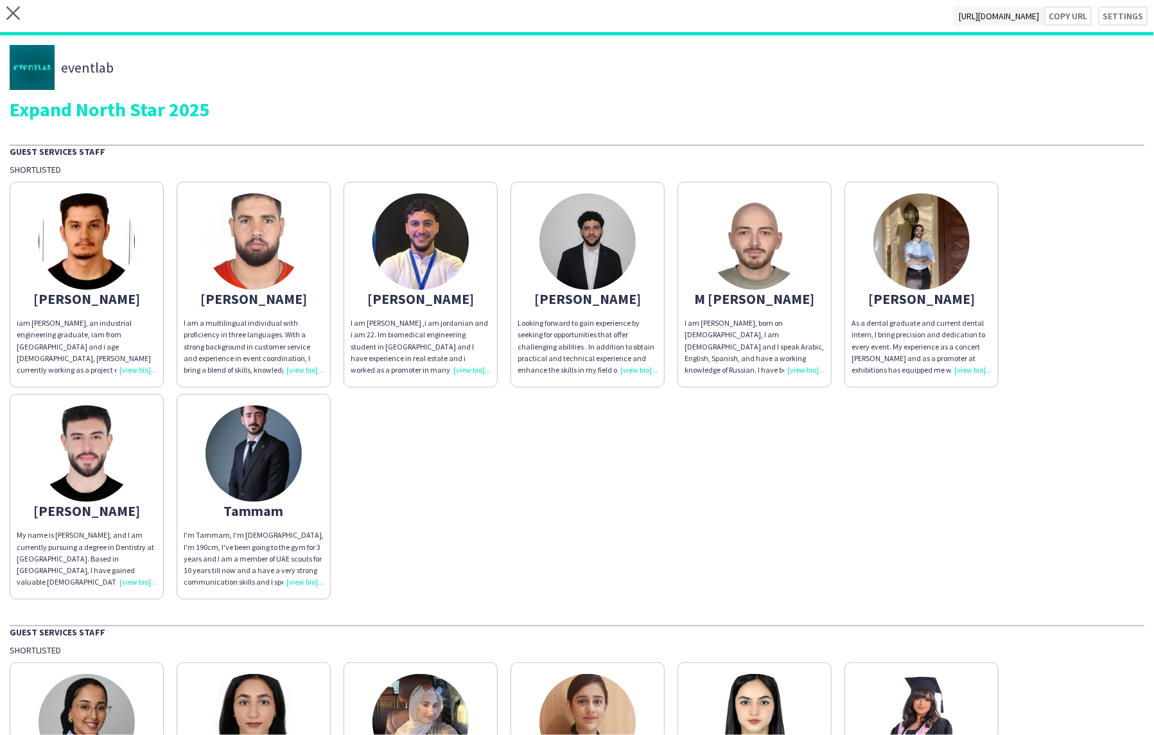
click at [639, 368] on div "Looking forward to gain experience by seeking for opportunities that offer chal…" at bounding box center [588, 346] width 140 height 58
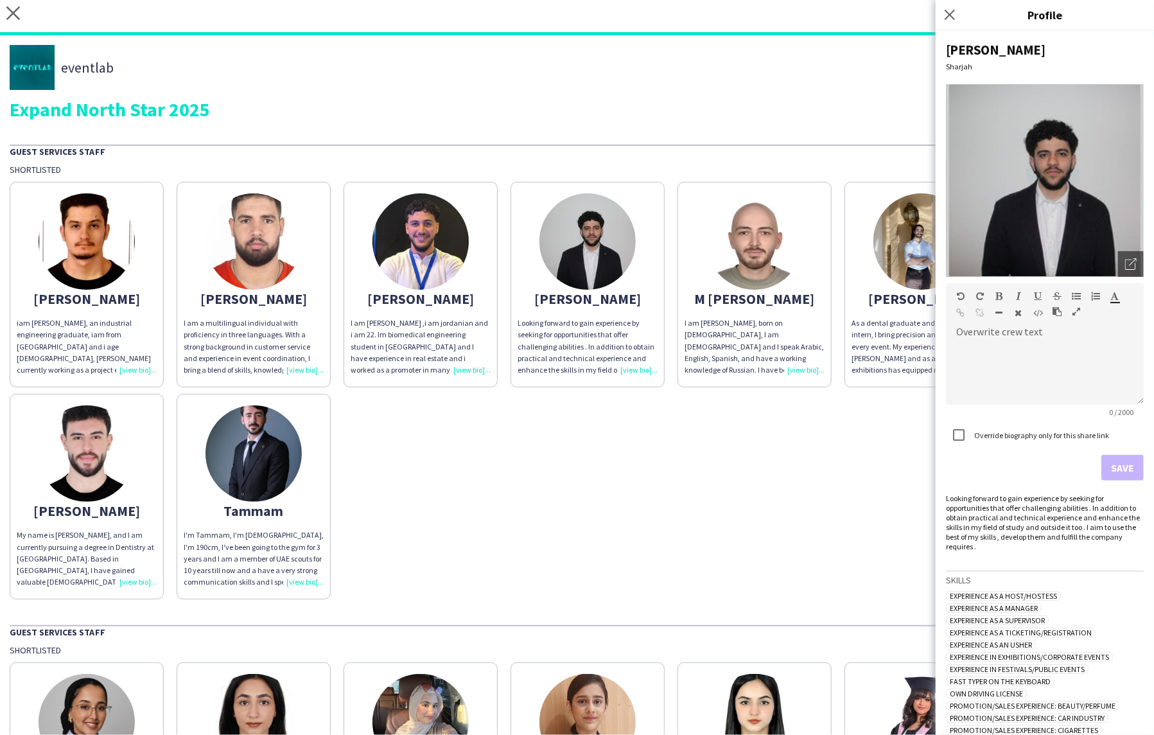
scroll to position [117, 0]
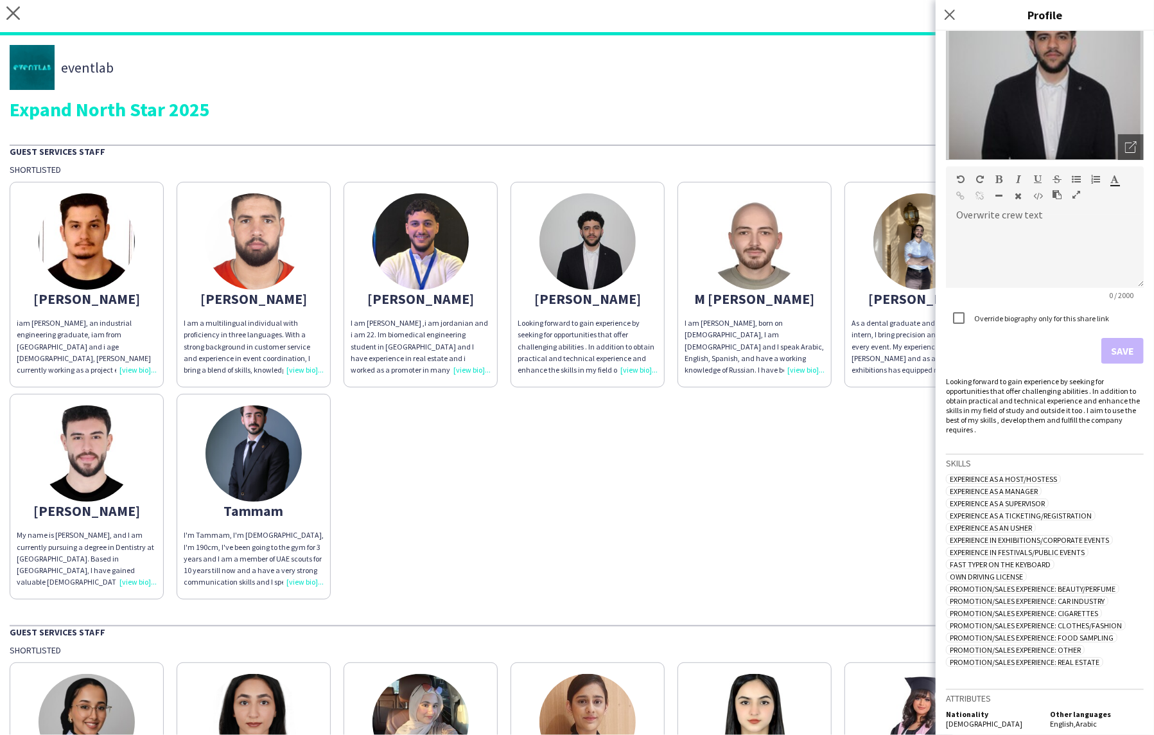
click at [678, 486] on div "[PERSON_NAME] iam [PERSON_NAME], an industrial engineering graduate, iam from […" at bounding box center [577, 387] width 1135 height 424
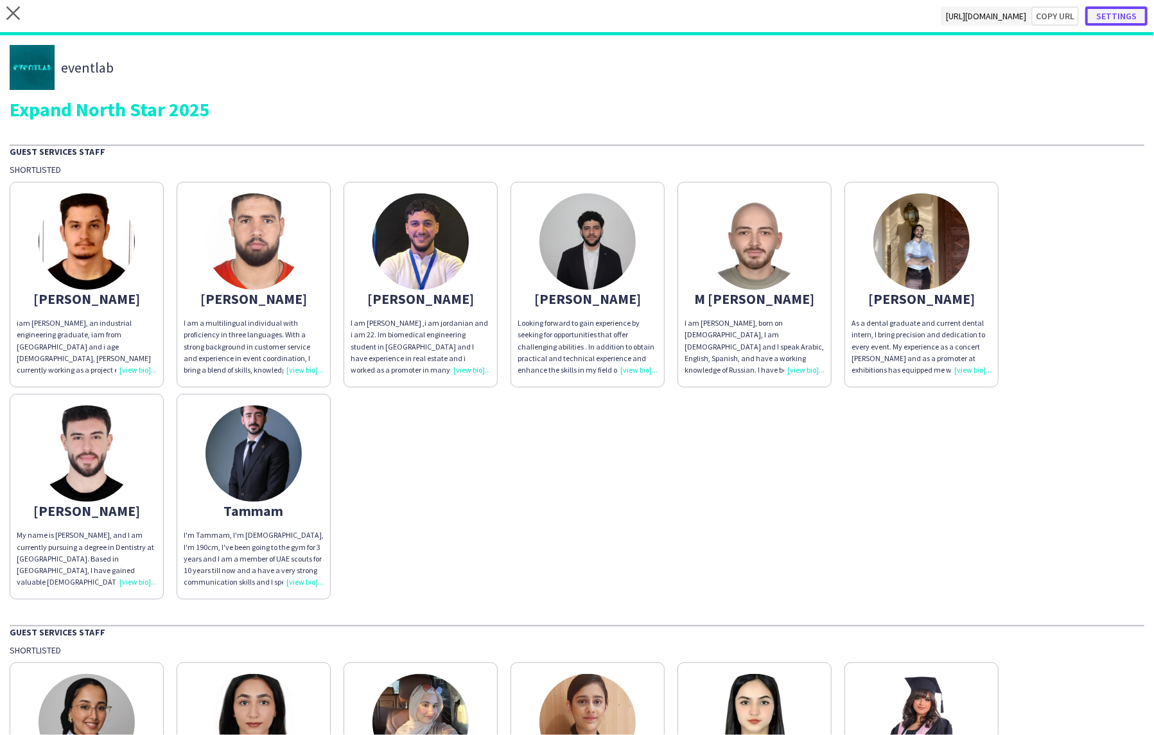
click at [1107, 24] on button "Settings" at bounding box center [1117, 15] width 62 height 19
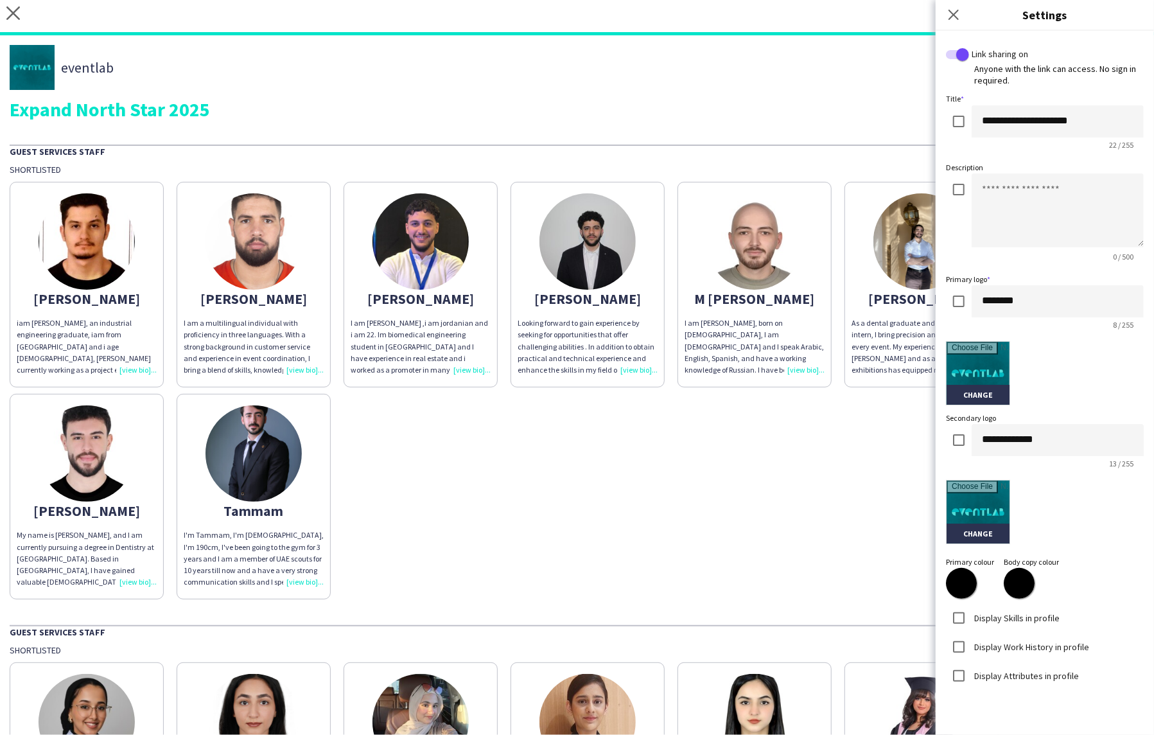
click at [1007, 671] on label "Display Attributes in profile" at bounding box center [1025, 675] width 107 height 12
click at [996, 682] on div "Display Attributes in profile" at bounding box center [1012, 676] width 133 height 26
click at [996, 674] on label "Display Attributes in profile" at bounding box center [1025, 675] width 107 height 12
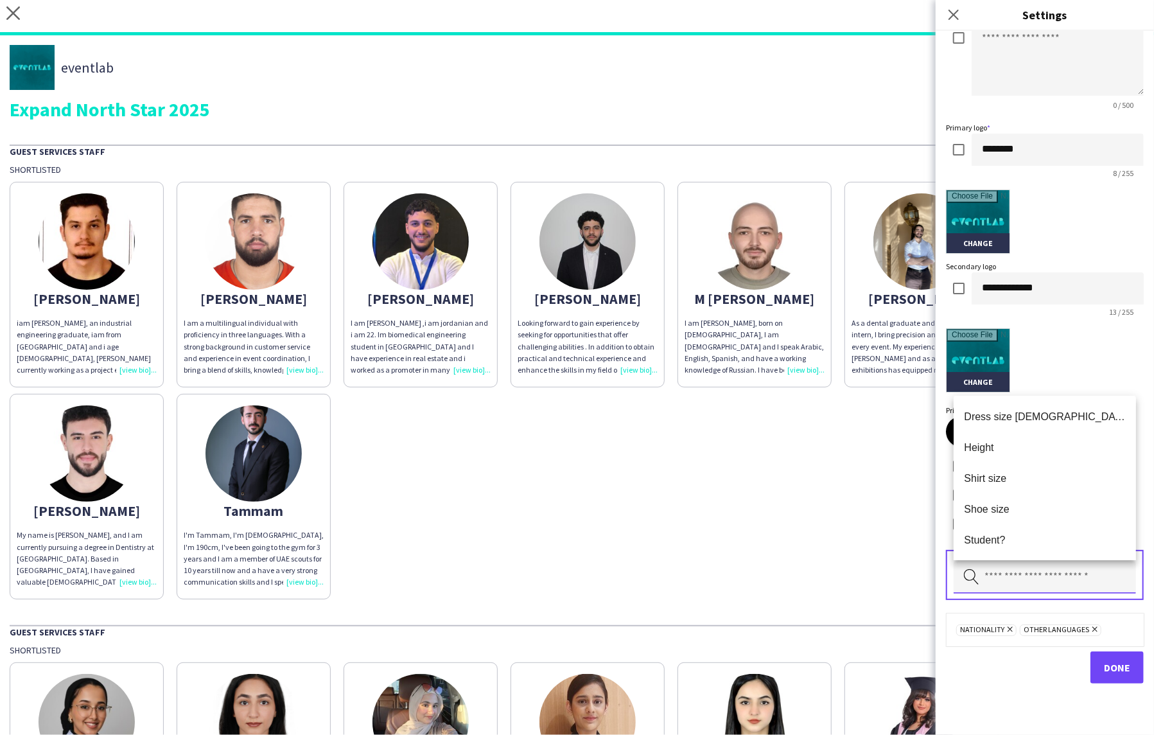
click at [1012, 567] on input "text" at bounding box center [1045, 577] width 182 height 32
click at [1000, 453] on span "Height" at bounding box center [1045, 447] width 162 height 12
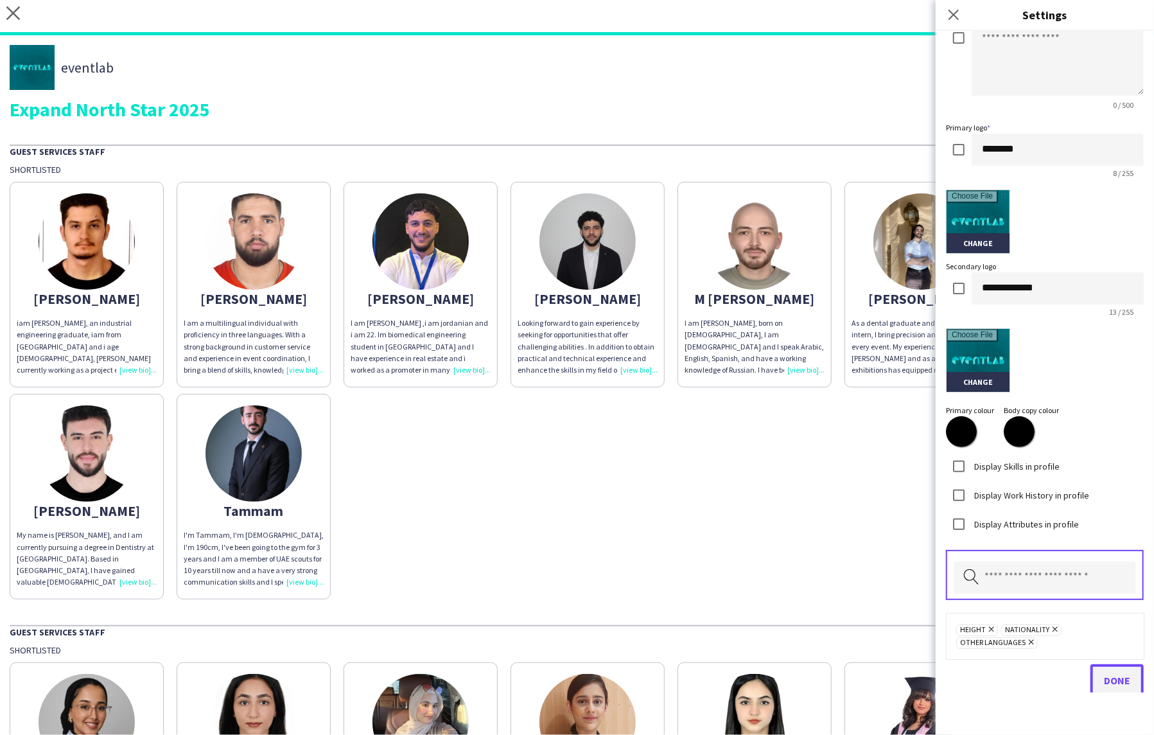
click at [1125, 674] on span "Done" at bounding box center [1117, 680] width 26 height 13
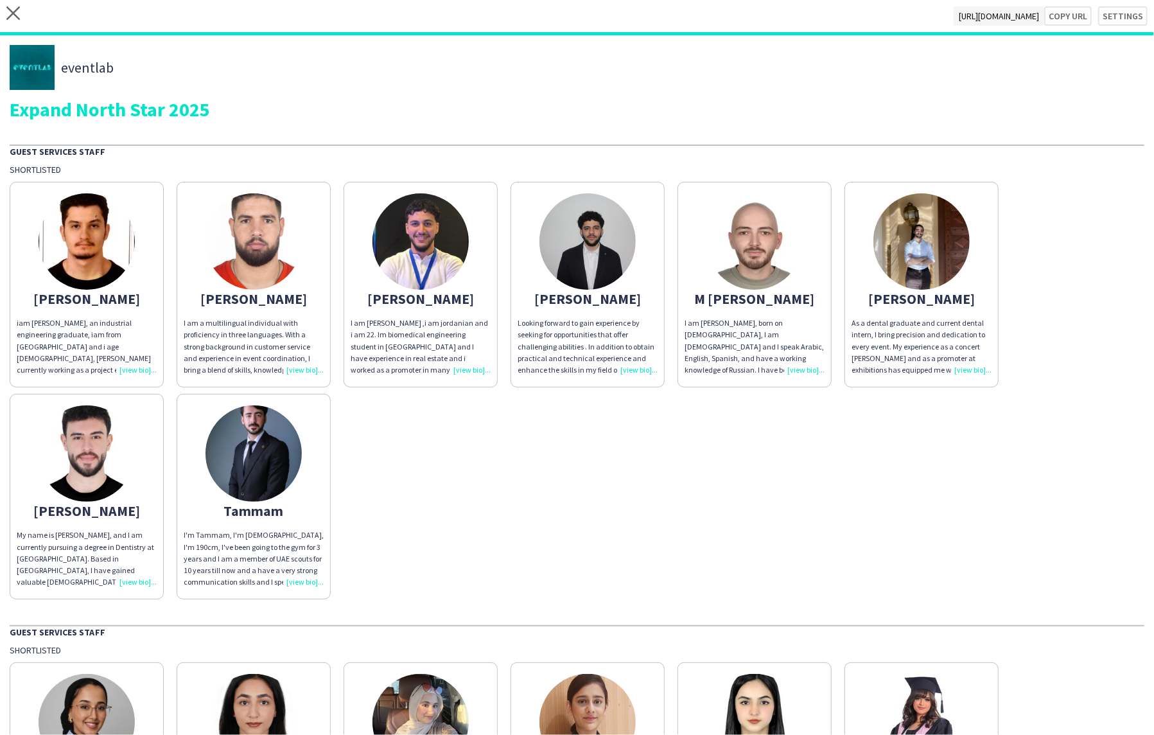
click at [962, 370] on div "As a dental graduate and current dental intern, I bring precision and dedicatio…" at bounding box center [922, 346] width 140 height 58
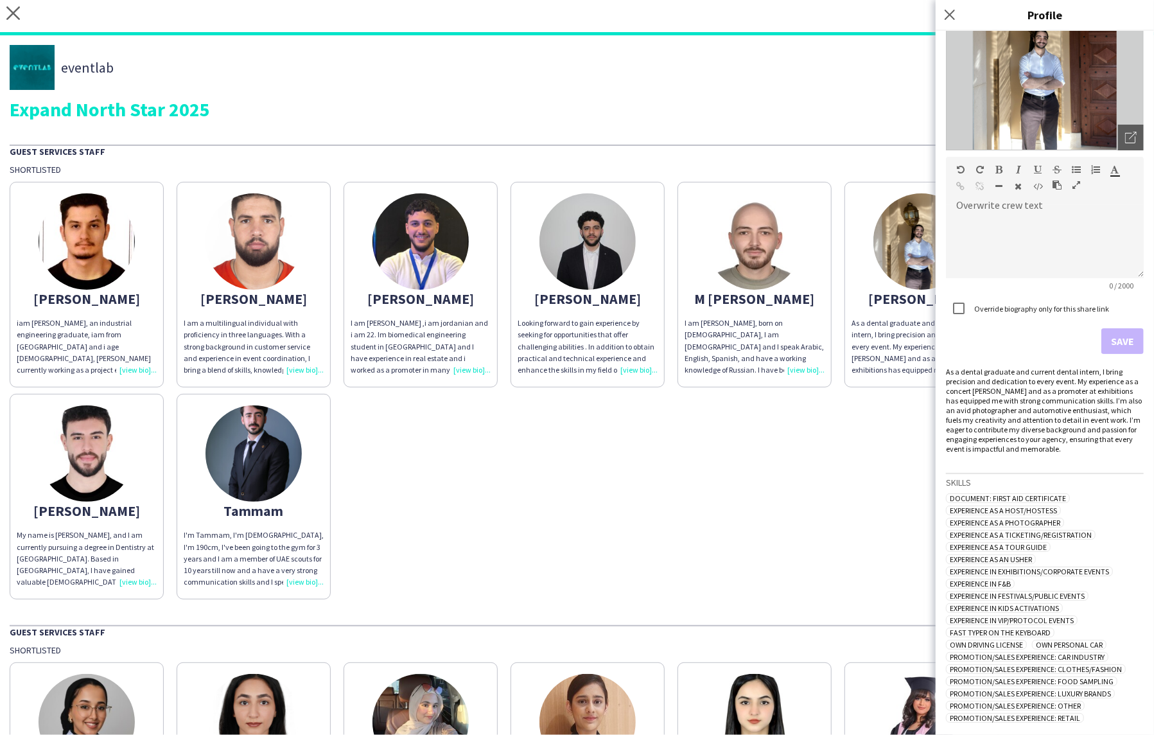
scroll to position [206, 0]
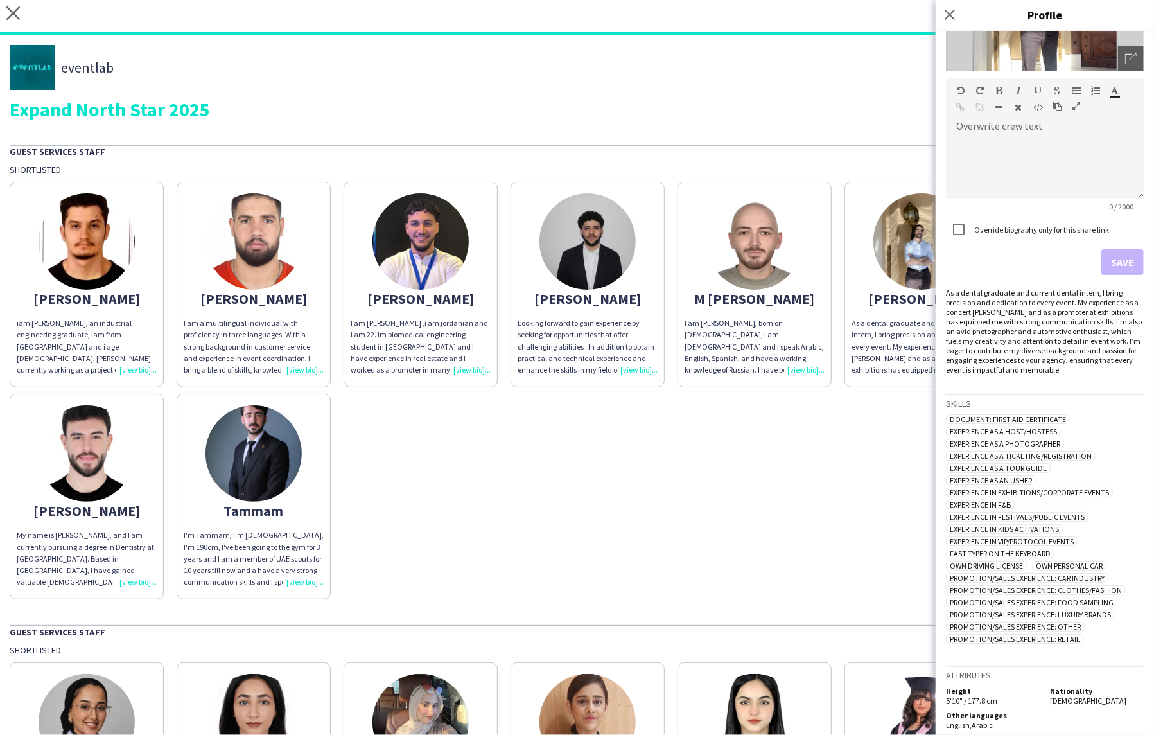
click at [798, 373] on div "I am [PERSON_NAME], born on [DEMOGRAPHIC_DATA], I am [DEMOGRAPHIC_DATA] and I s…" at bounding box center [755, 346] width 140 height 58
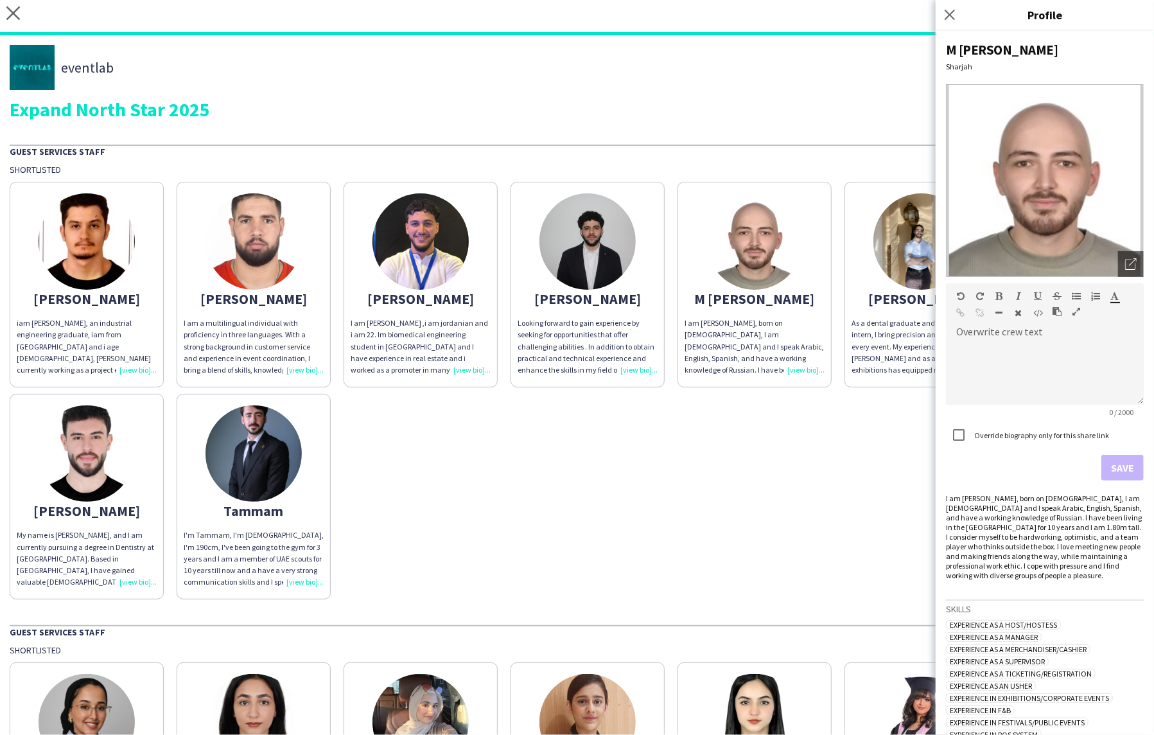
scroll to position [191, 0]
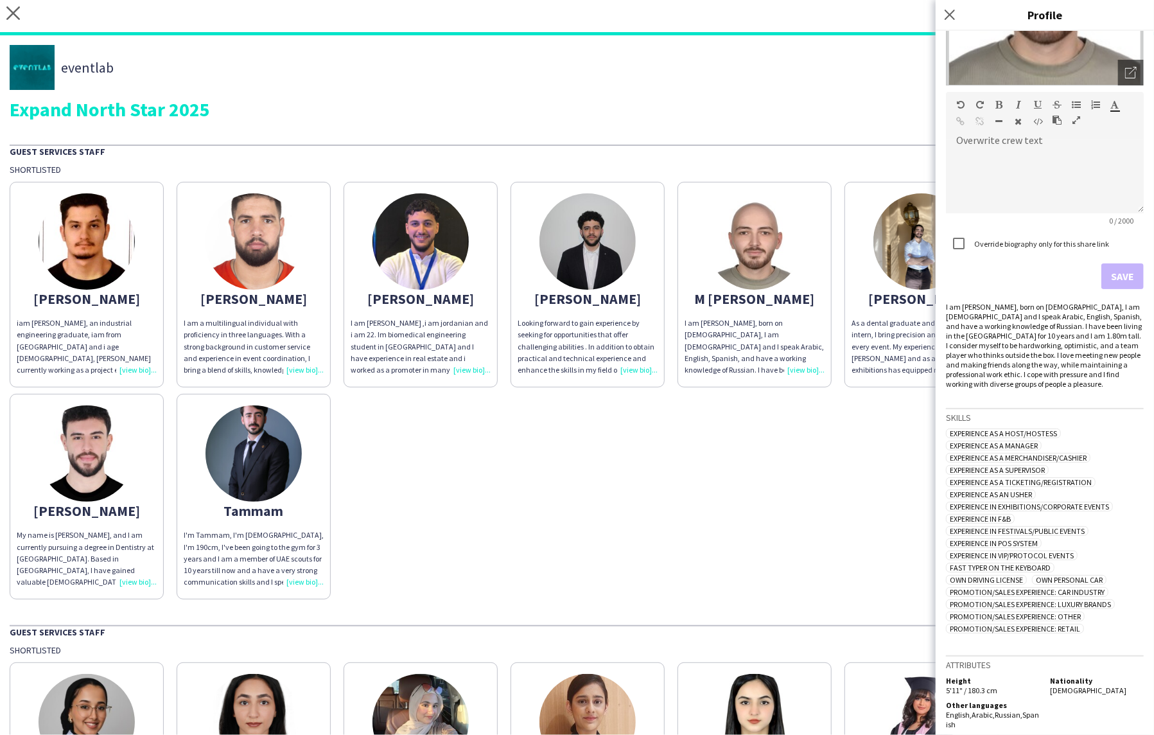
click at [805, 538] on div "[PERSON_NAME] iam [PERSON_NAME], an industrial engineering graduate, iam from […" at bounding box center [577, 387] width 1135 height 424
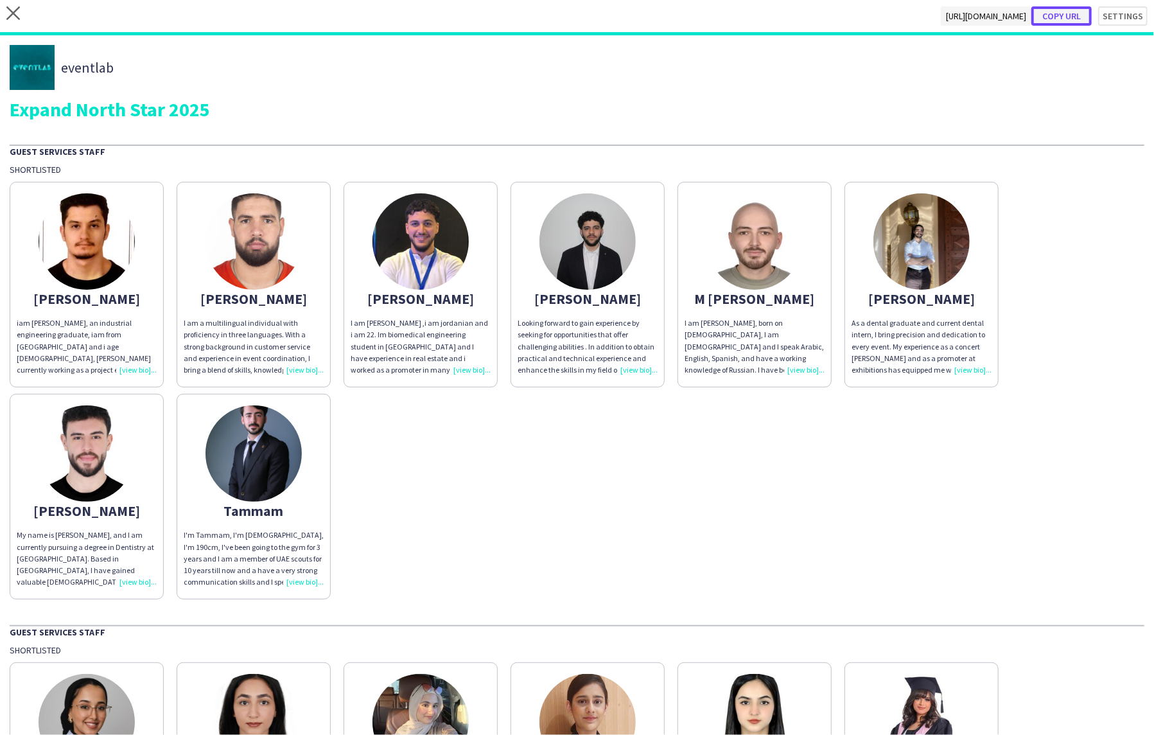
click at [1057, 8] on button "Copy url" at bounding box center [1062, 15] width 60 height 19
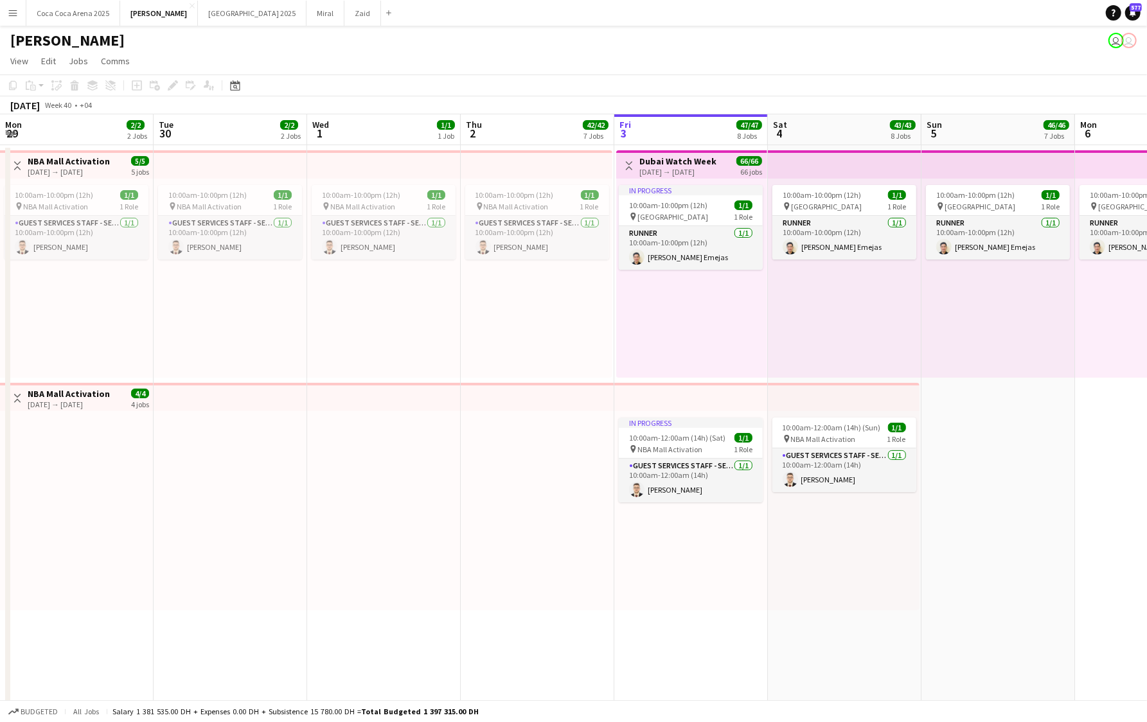
scroll to position [0, 307]
